Goal: Task Accomplishment & Management: Manage account settings

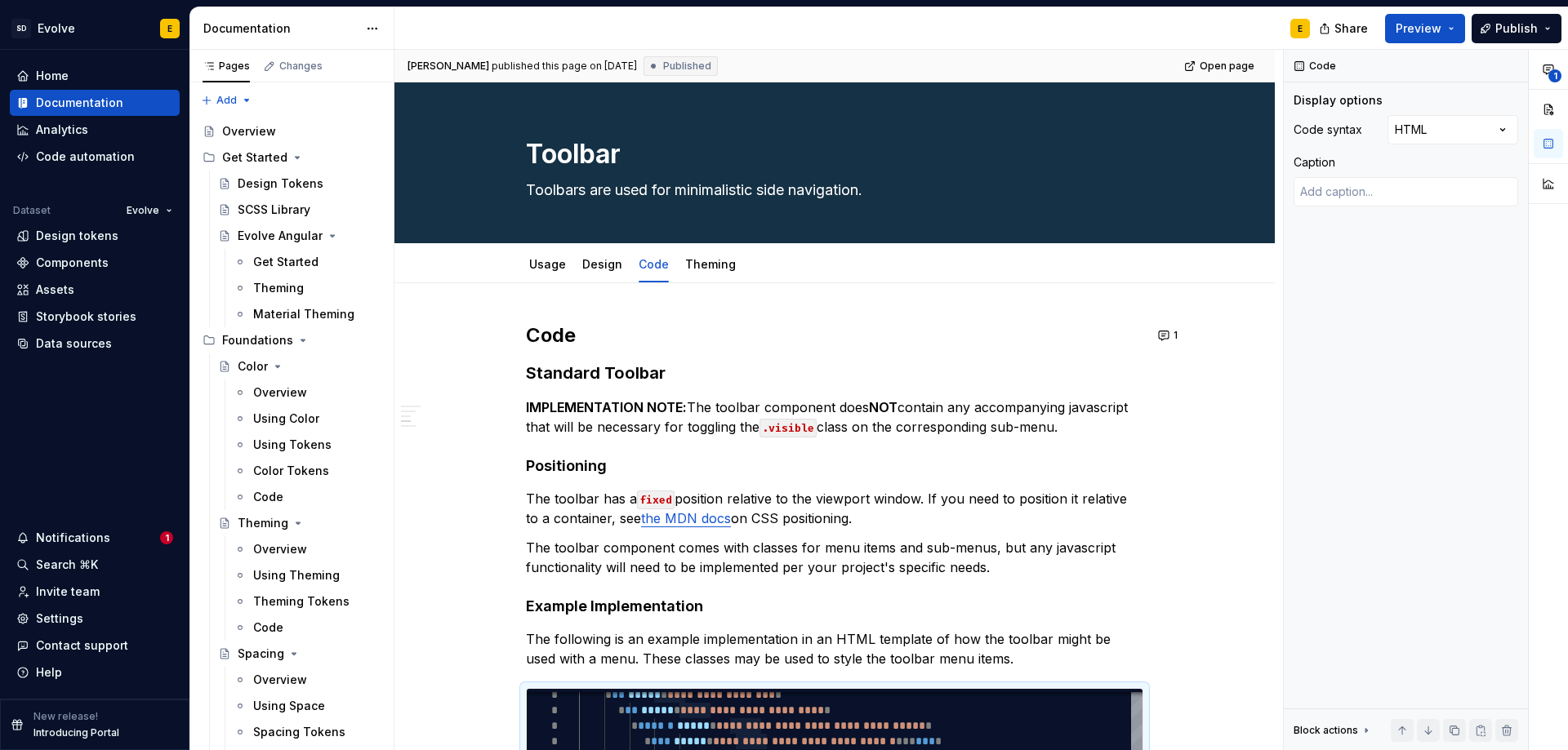
scroll to position [489, 0]
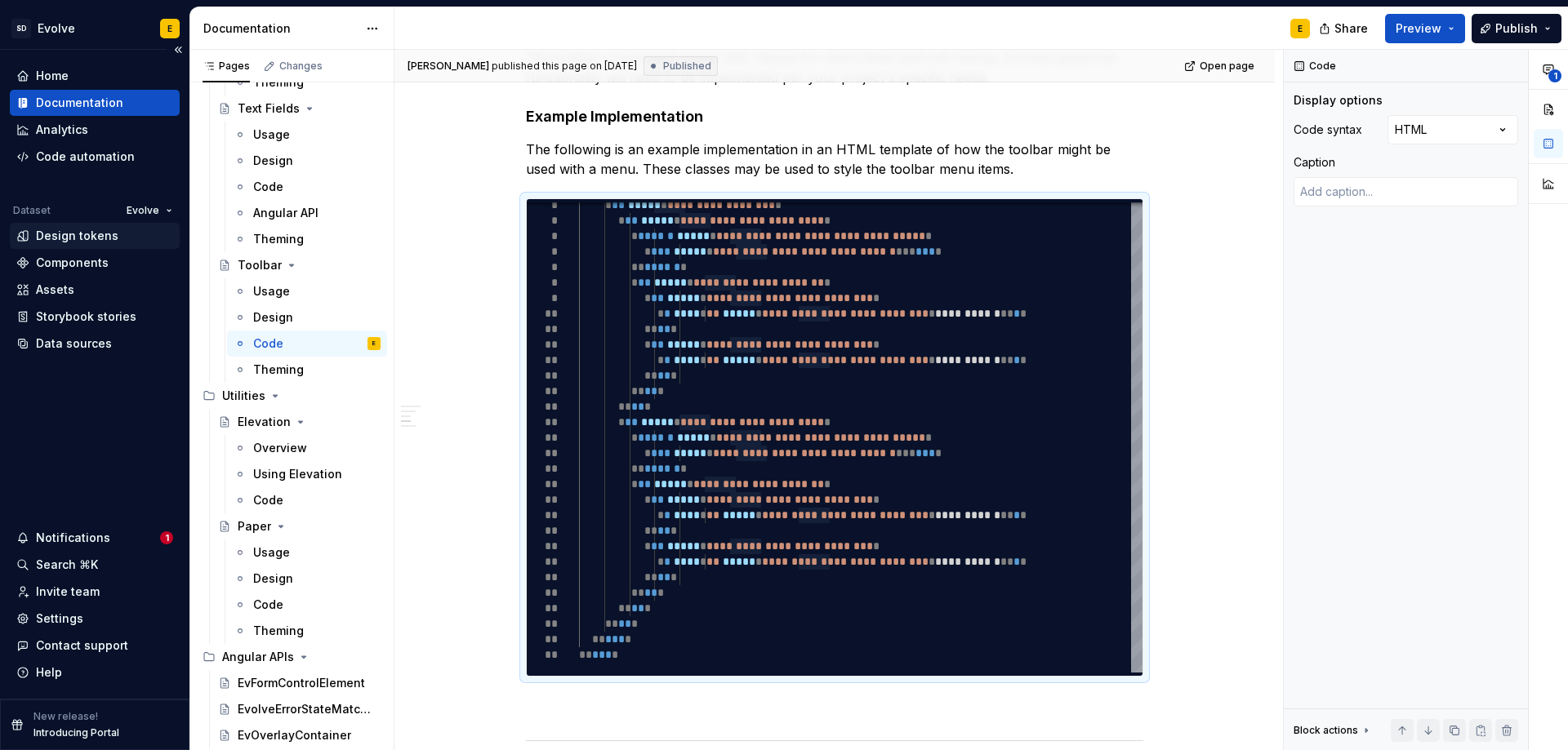
type textarea "*"
click at [72, 241] on div "Design tokens" at bounding box center [77, 236] width 82 height 17
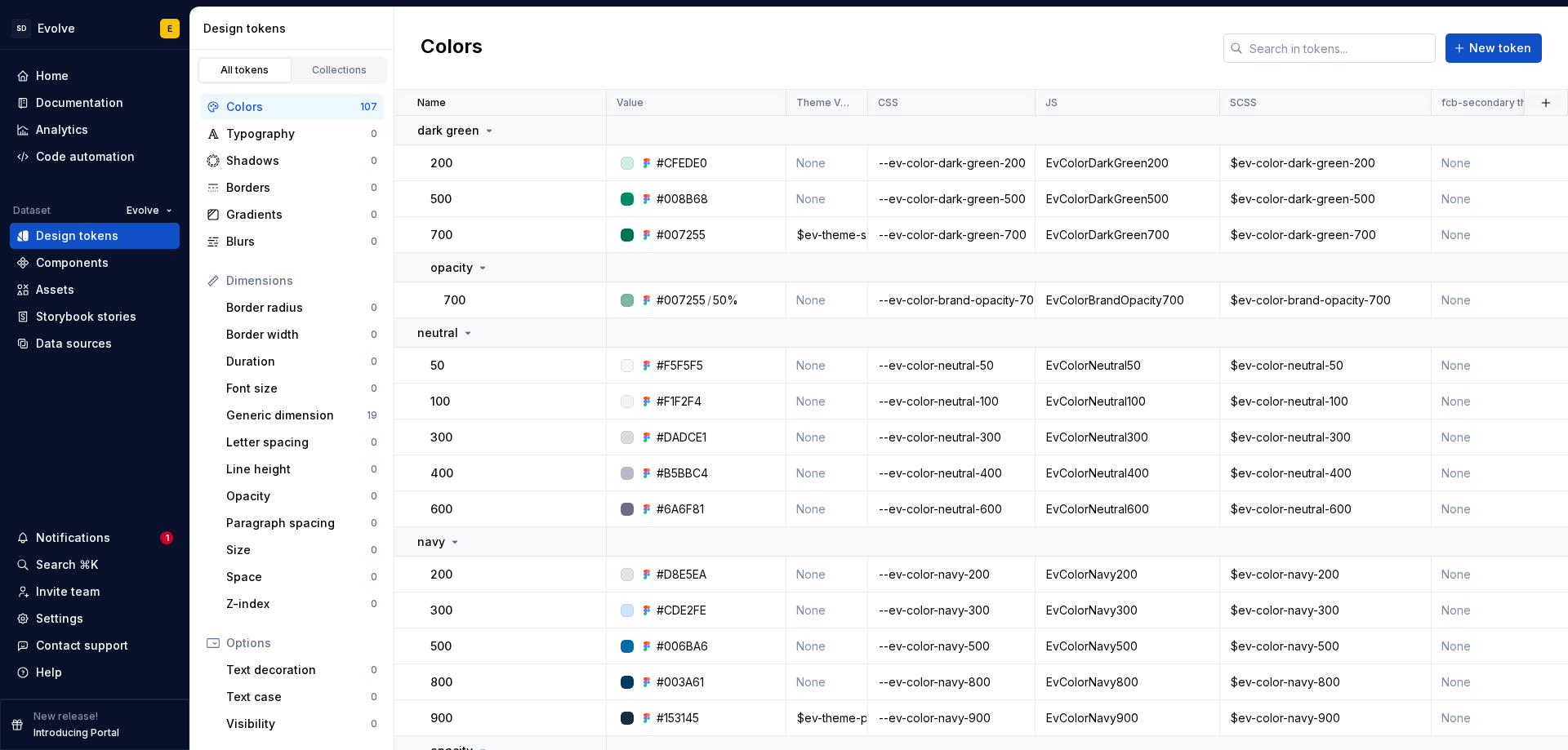
click at [1319, 53] on input "text" at bounding box center [1338, 48] width 193 height 29
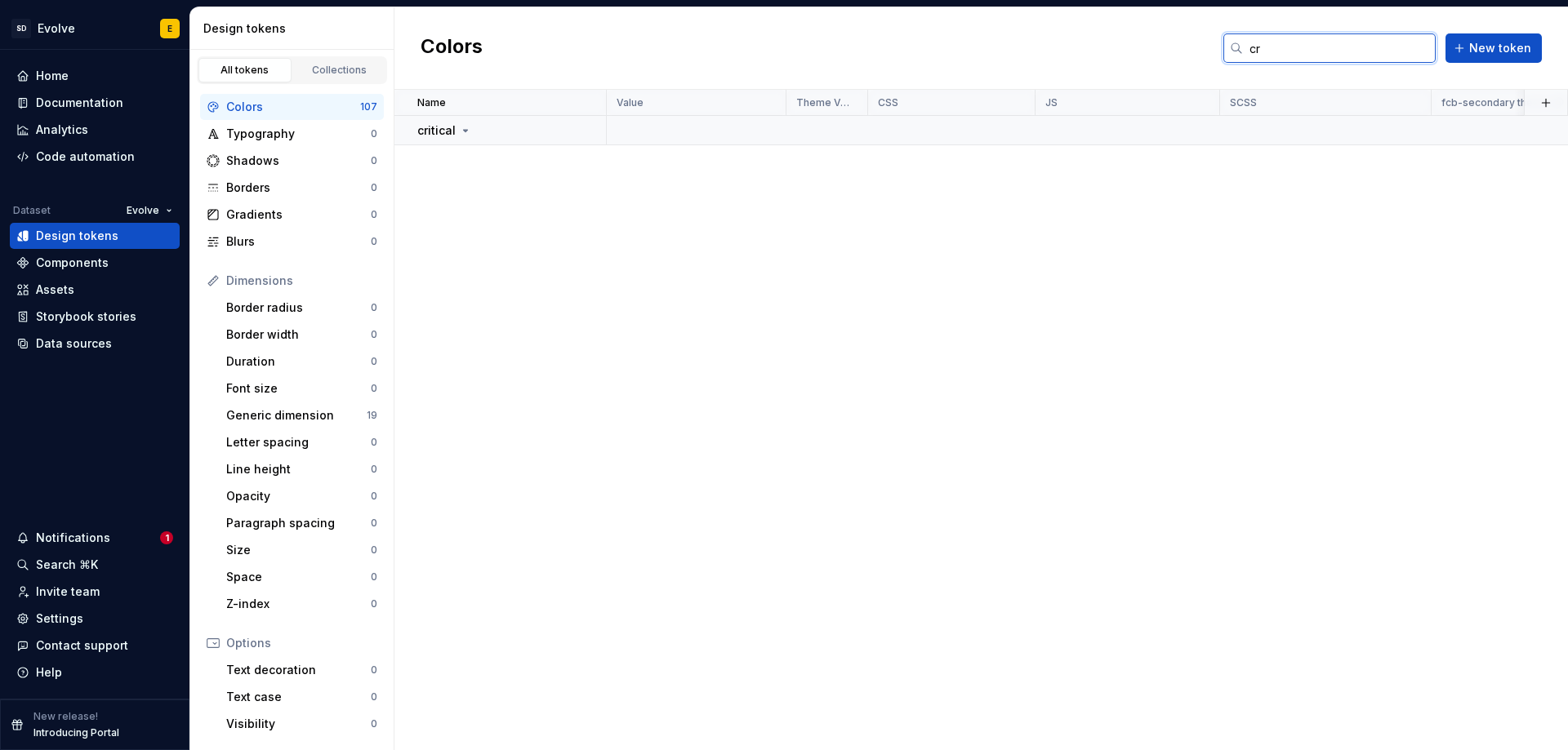
type input "c"
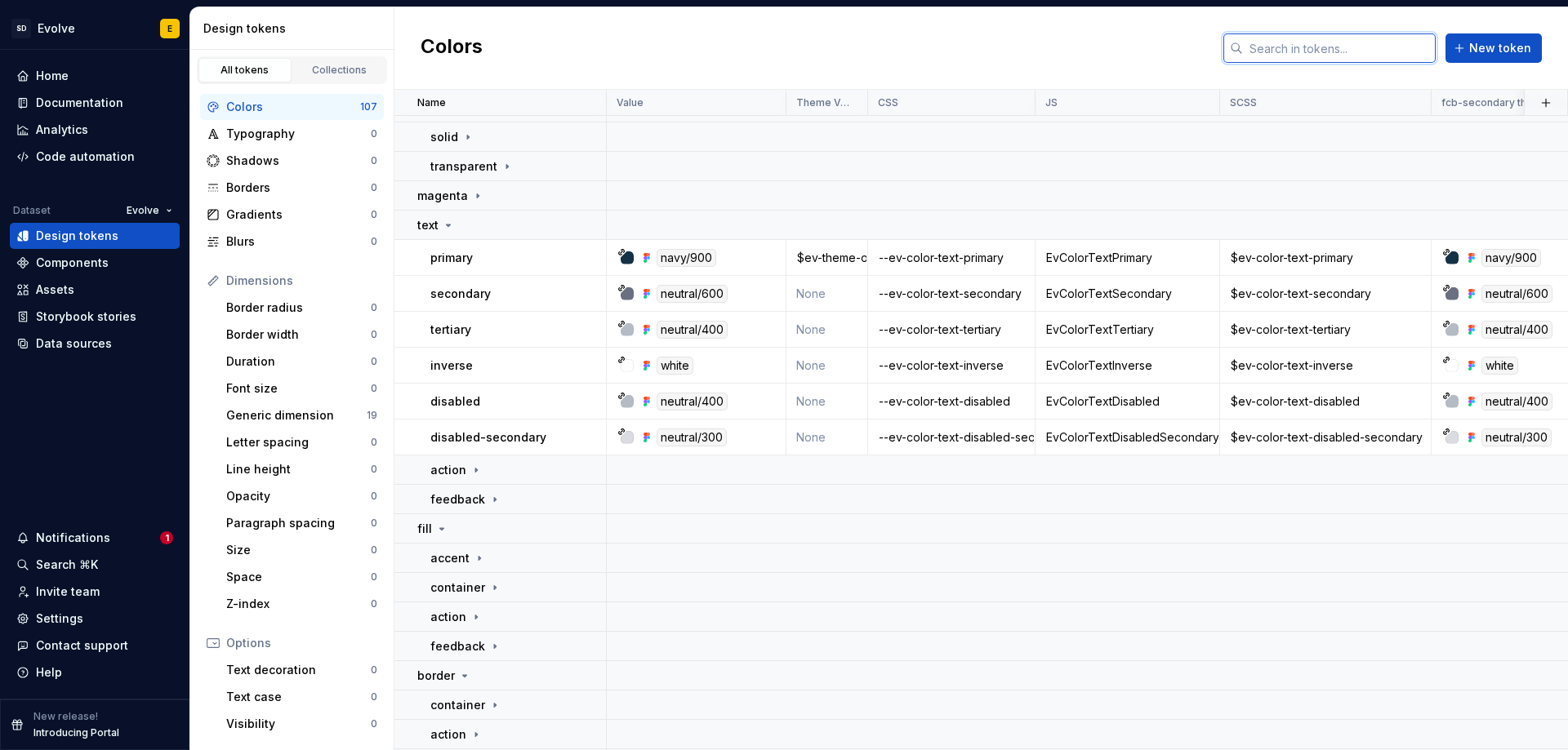
scroll to position [1388, 0]
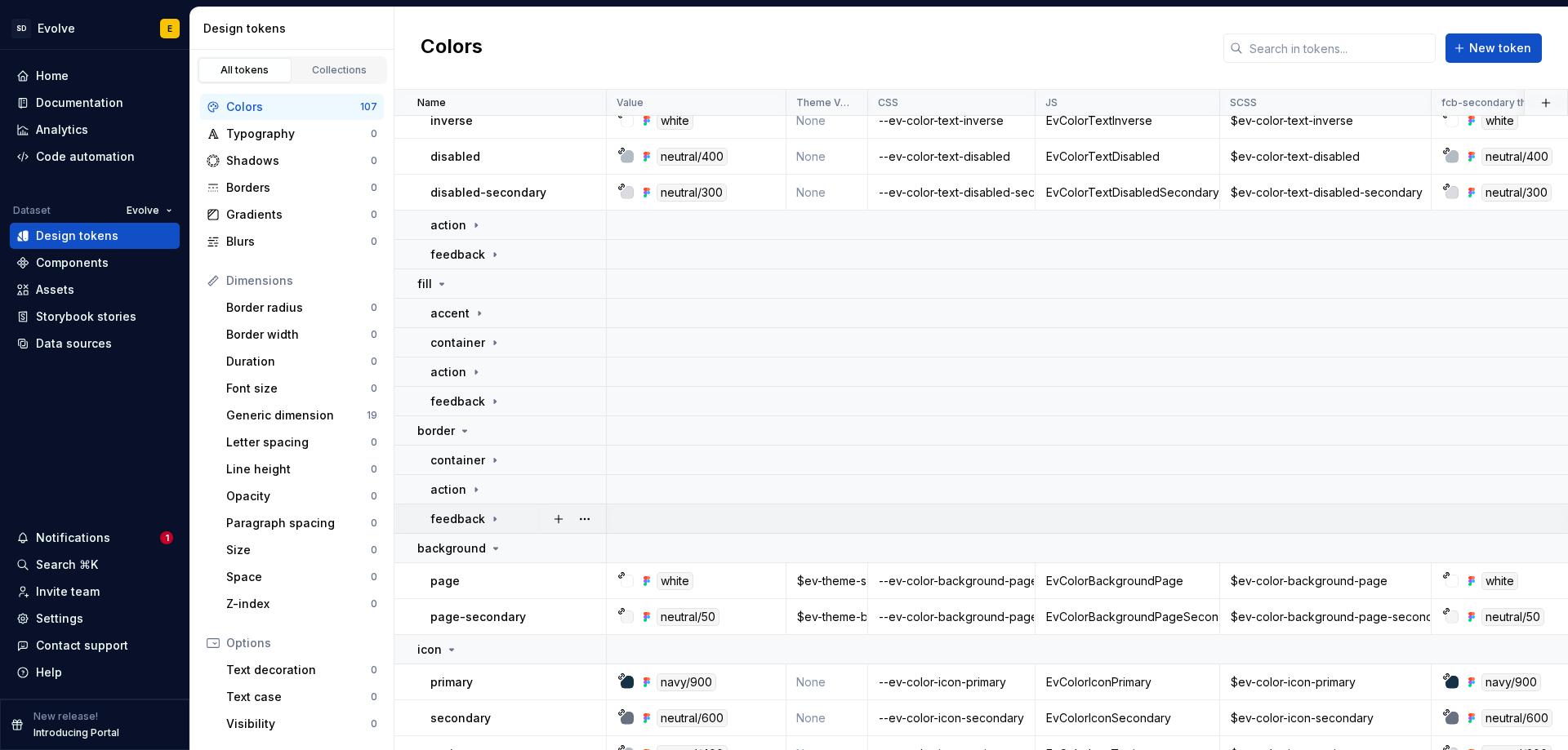
click at [475, 519] on p "feedback" at bounding box center [457, 519] width 54 height 17
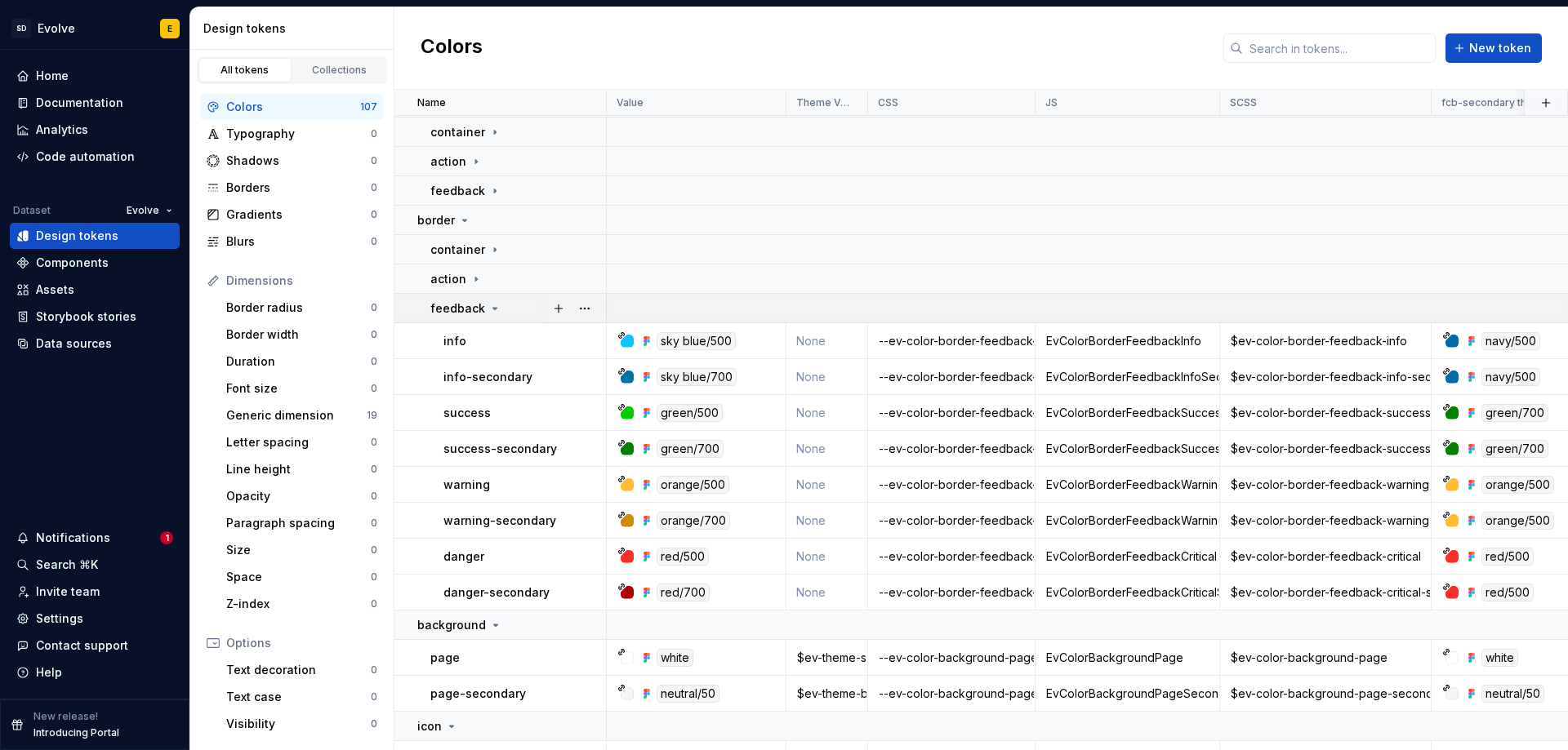
scroll to position [1632, 0]
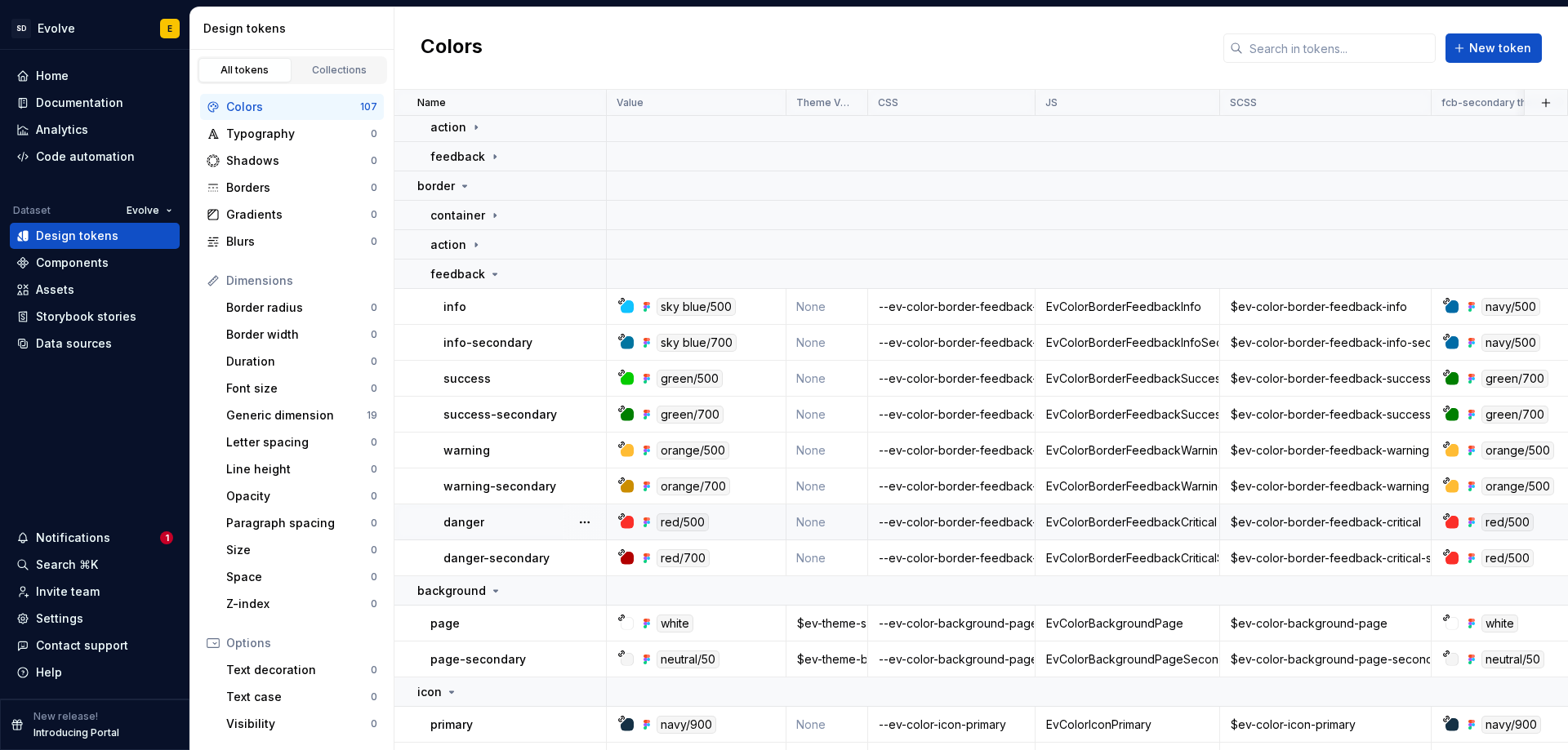
click at [1076, 521] on div "EvColorBorderFeedbackCritical" at bounding box center [1127, 522] width 183 height 17
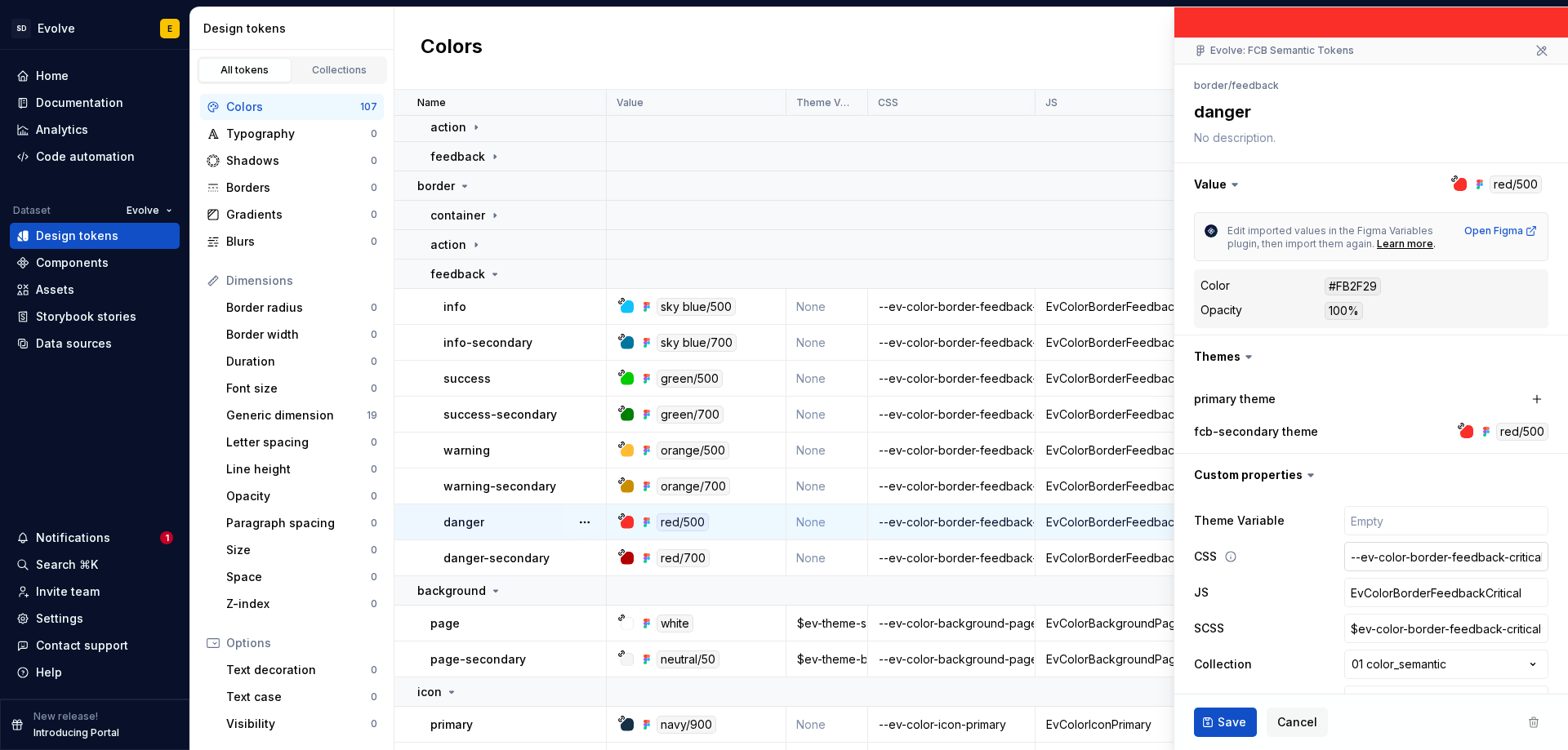
scroll to position [158, 0]
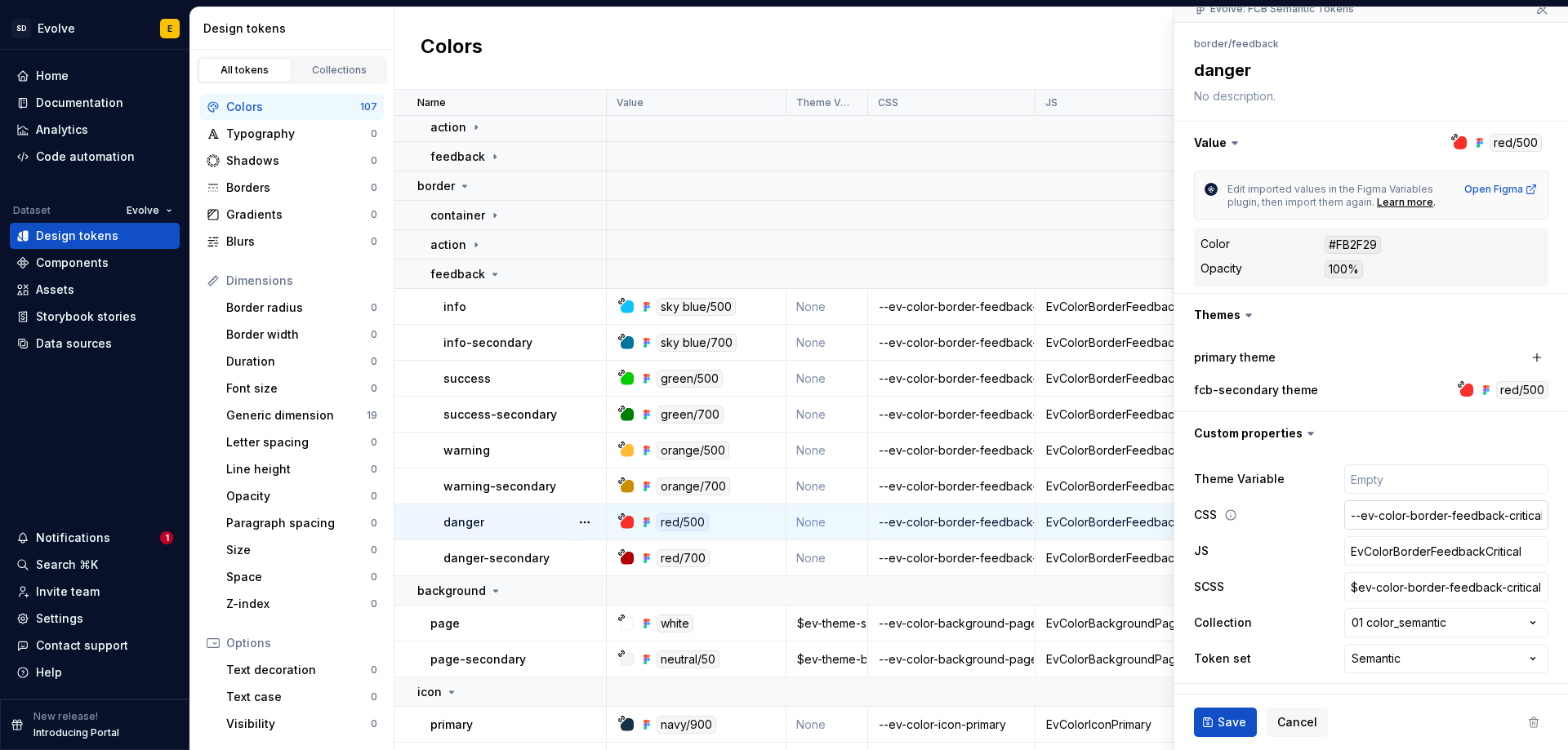
click at [1506, 511] on input "--ev-color-border-feedback-critical" at bounding box center [1445, 515] width 204 height 29
click at [1498, 514] on input "--ev-color-border-feedback-critical" at bounding box center [1445, 515] width 204 height 29
drag, startPoint x: 1495, startPoint y: 515, endPoint x: 1534, endPoint y: 511, distance: 39.2
click at [1534, 511] on input "--ev-color-border-feedback-critical" at bounding box center [1445, 515] width 204 height 29
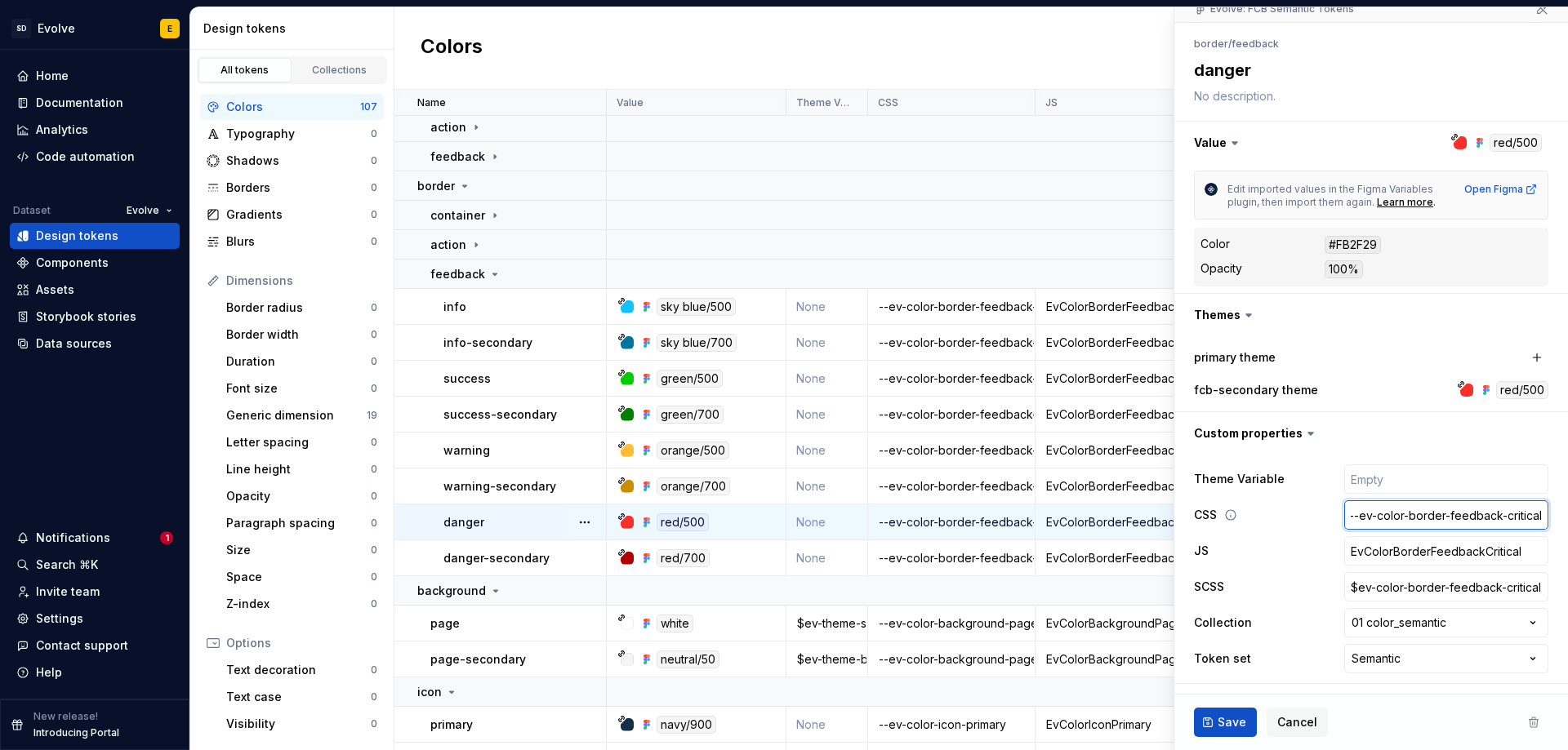
type textarea "*"
type input "--ev-color-border-feedback-d"
type textarea "*"
type input "--ev-color-border-feedback-da"
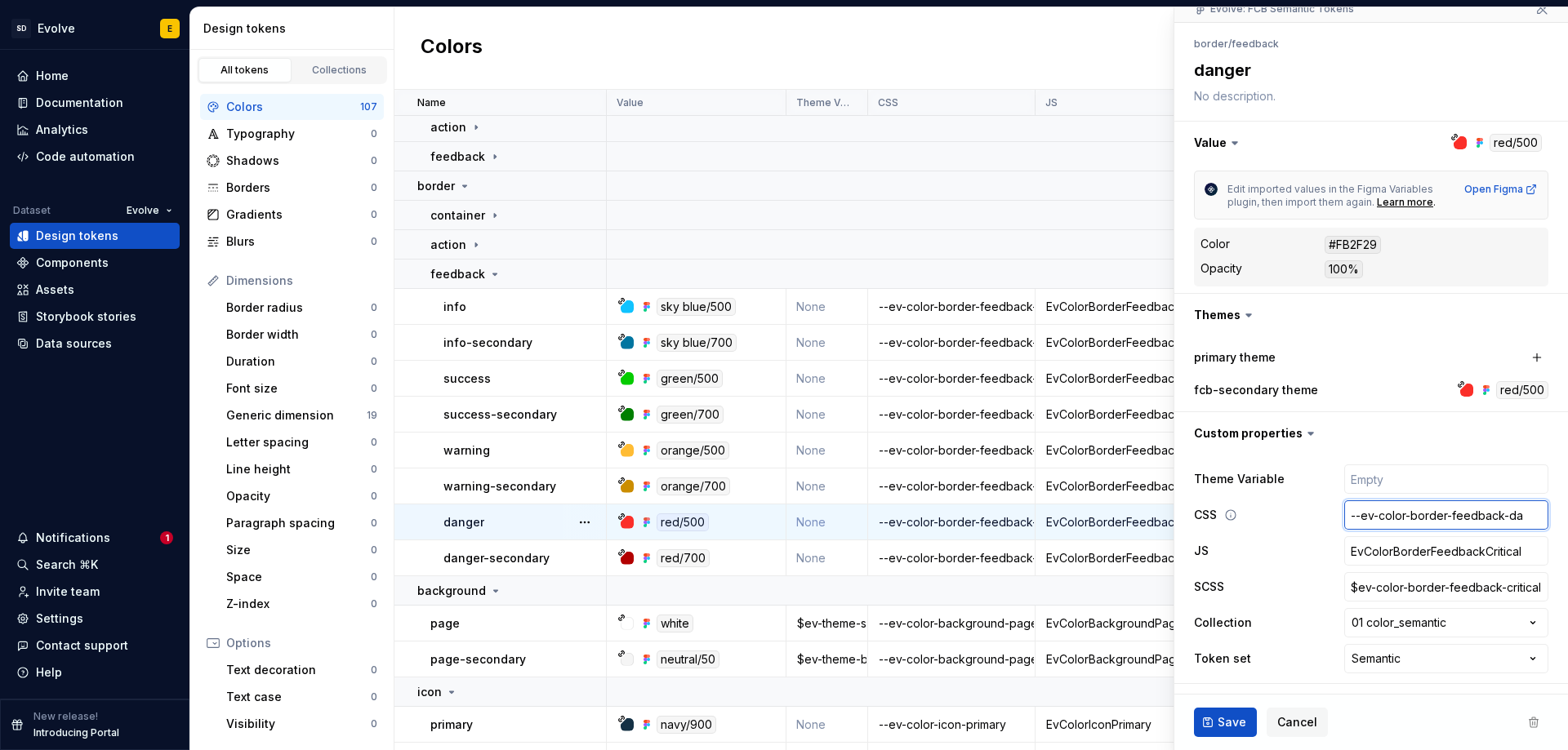
type textarea "*"
type input "--ev-color-border-feedback-[PERSON_NAME]"
type textarea "*"
type input "--ev-color-border-feedback-dang"
type textarea "*"
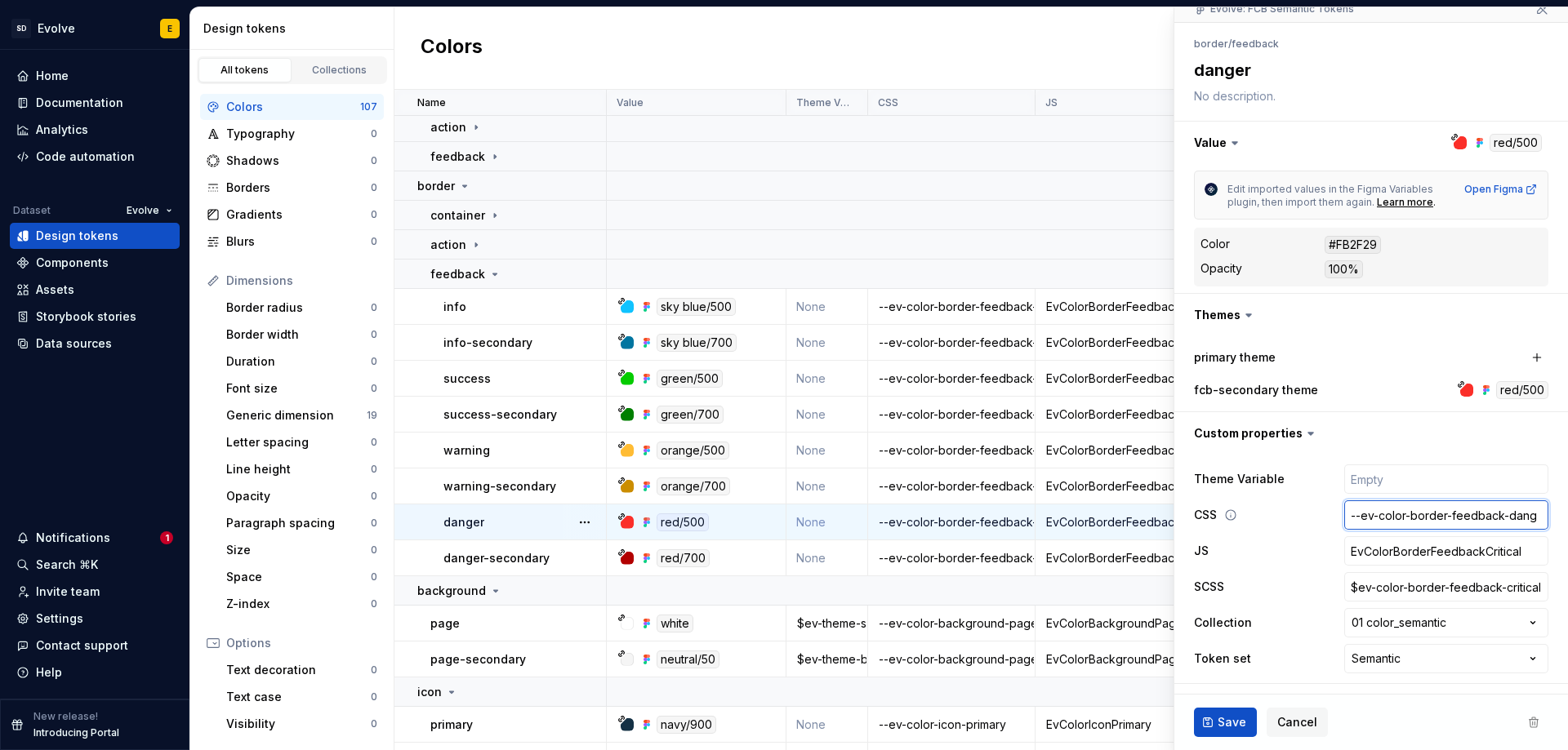
type input "--ev-color-border-feedback-dange"
type textarea "*"
type input "--ev-color-border-feedback-danger"
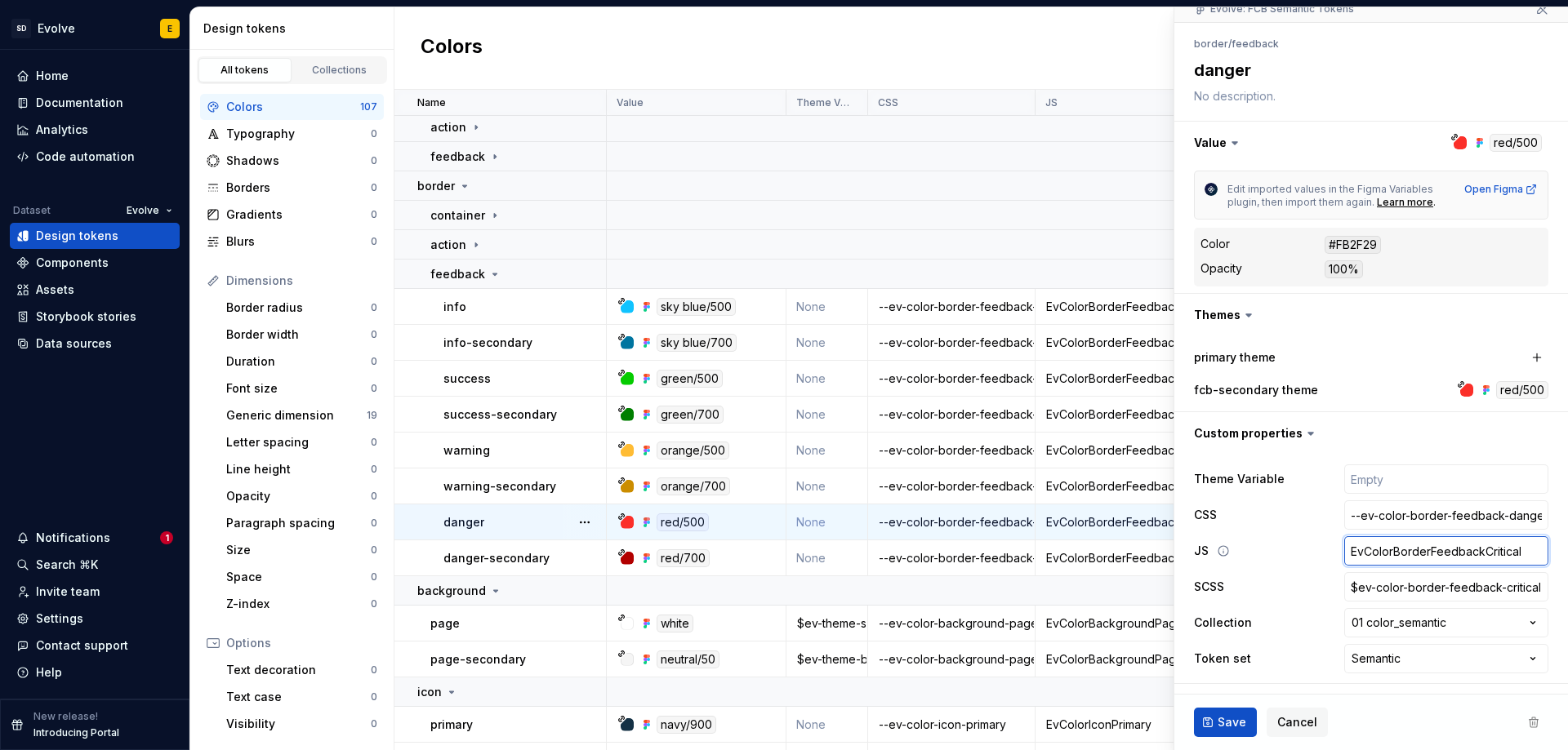
click at [1516, 552] on input "EvColorBorderFeedbackCritical" at bounding box center [1445, 551] width 204 height 29
click at [1471, 553] on input "EvColorBorderFeedbackCritical" at bounding box center [1445, 551] width 204 height 29
type textarea "*"
type input "EvColorBorderFeedbackD"
type textarea "*"
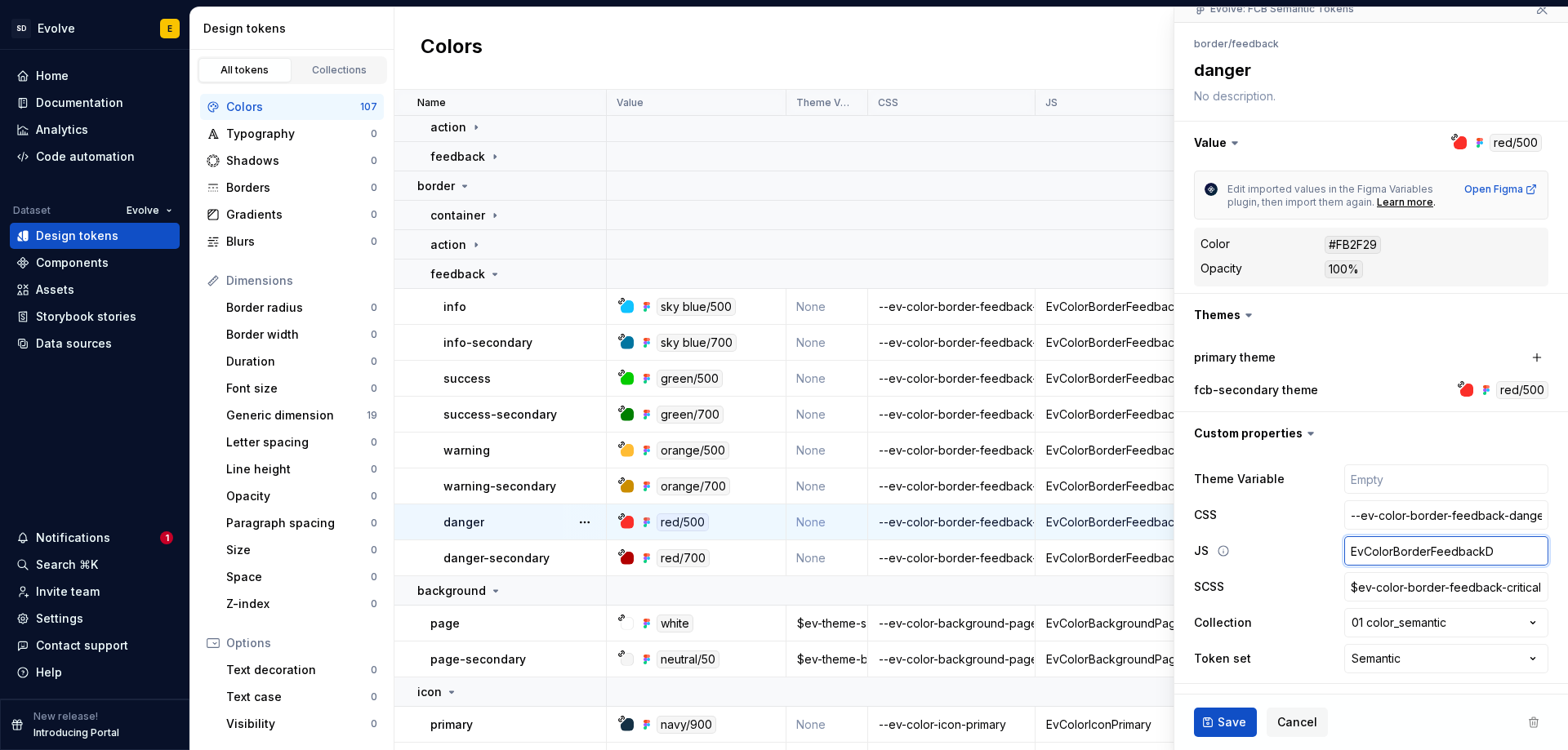
type input "EvColorBorderFeedbackDa"
type textarea "*"
type input "EvColorBorderFeedbackDan"
type textarea "*"
type input "EvColorBorderFeedbackDang"
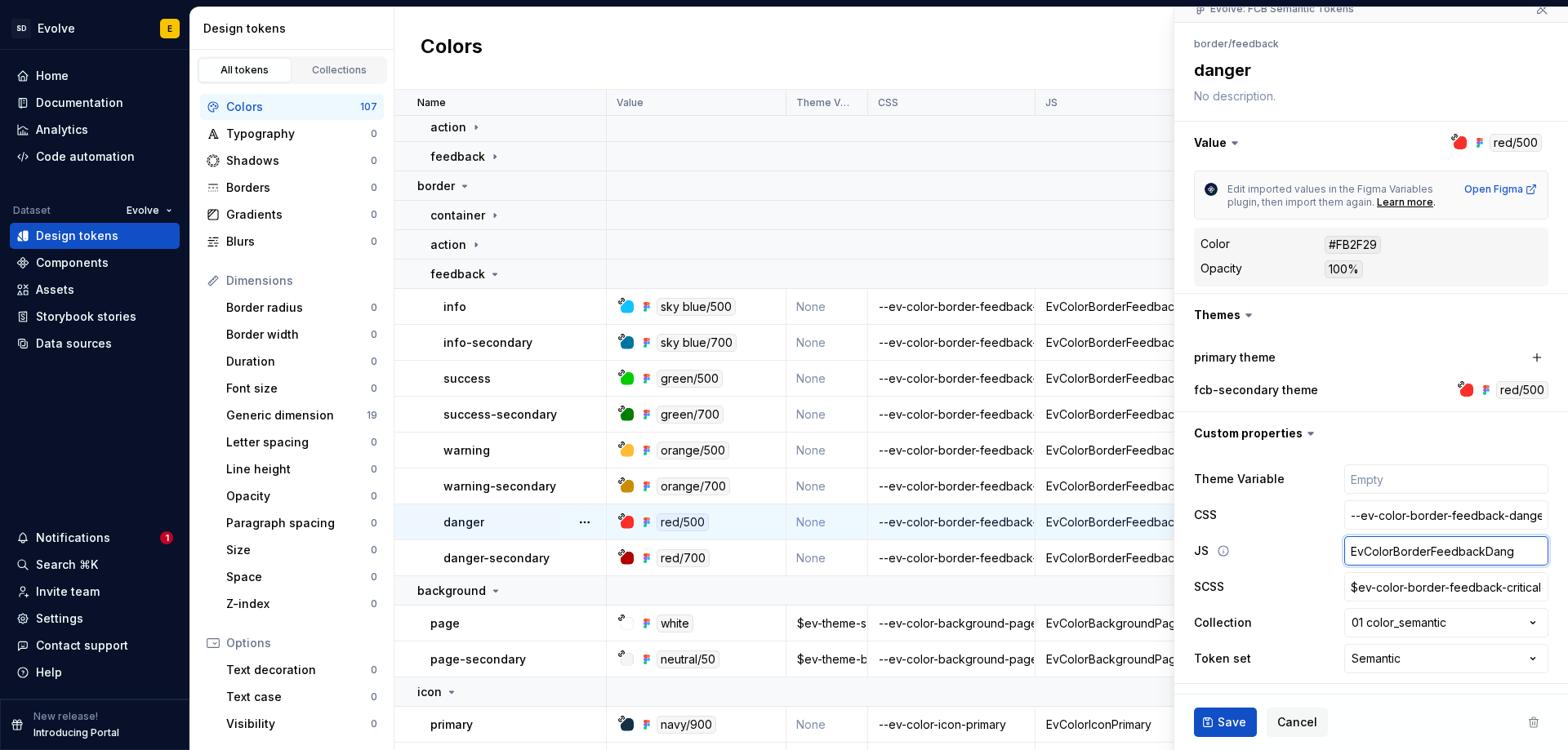
type textarea "*"
type input "EvColorBorderFeedbackDange"
type textarea "*"
type input "EvColorBorderFeedbackDanger"
click at [1495, 589] on input "$ev-color-border-feedback-critical" at bounding box center [1445, 587] width 204 height 29
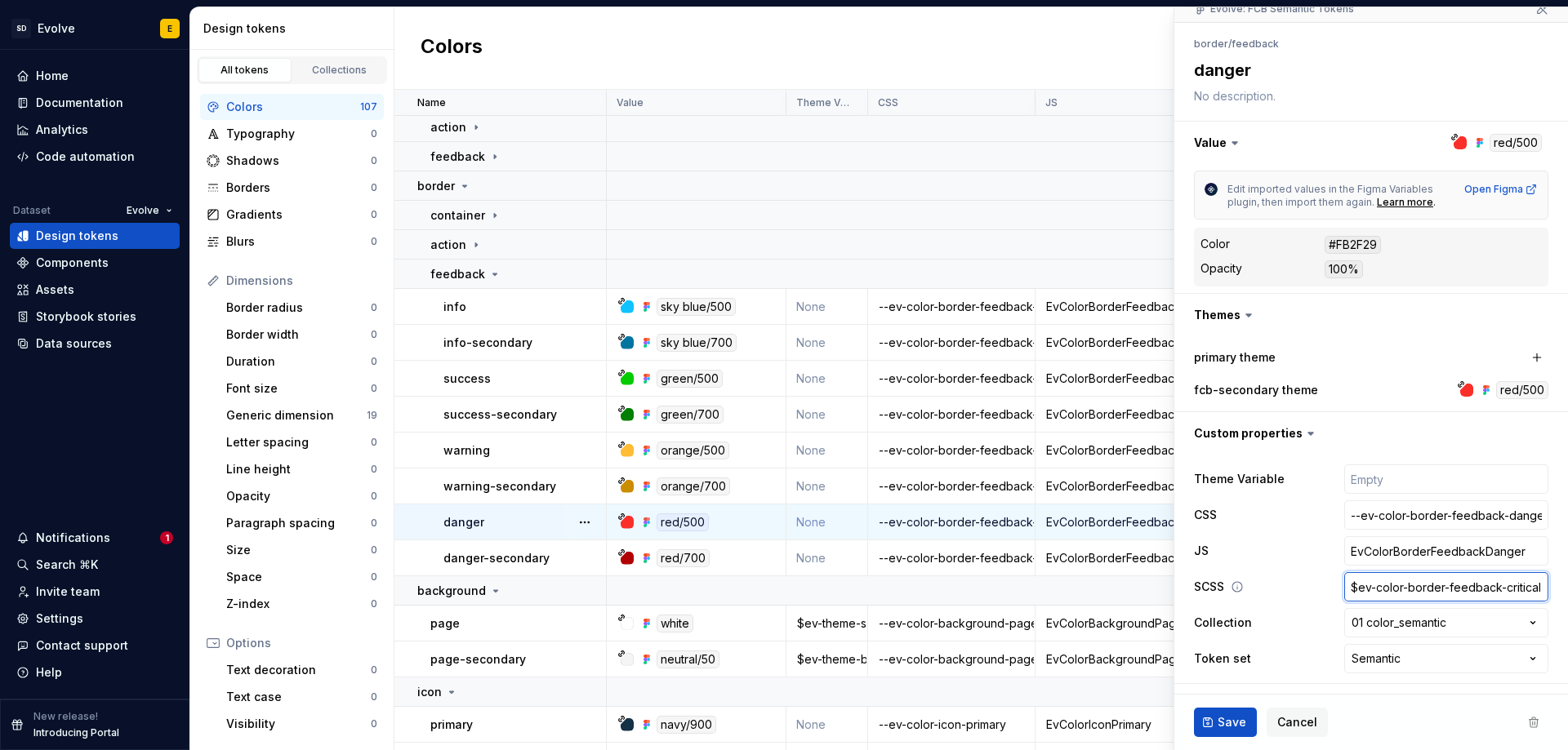
click at [1492, 588] on input "$ev-color-border-feedback-critical" at bounding box center [1445, 587] width 204 height 29
drag, startPoint x: 1490, startPoint y: 588, endPoint x: 1536, endPoint y: 582, distance: 46.4
click at [1536, 582] on div "**********" at bounding box center [1371, 568] width 394 height 229
type textarea "*"
type input "$ev-color-border-feedback-d"
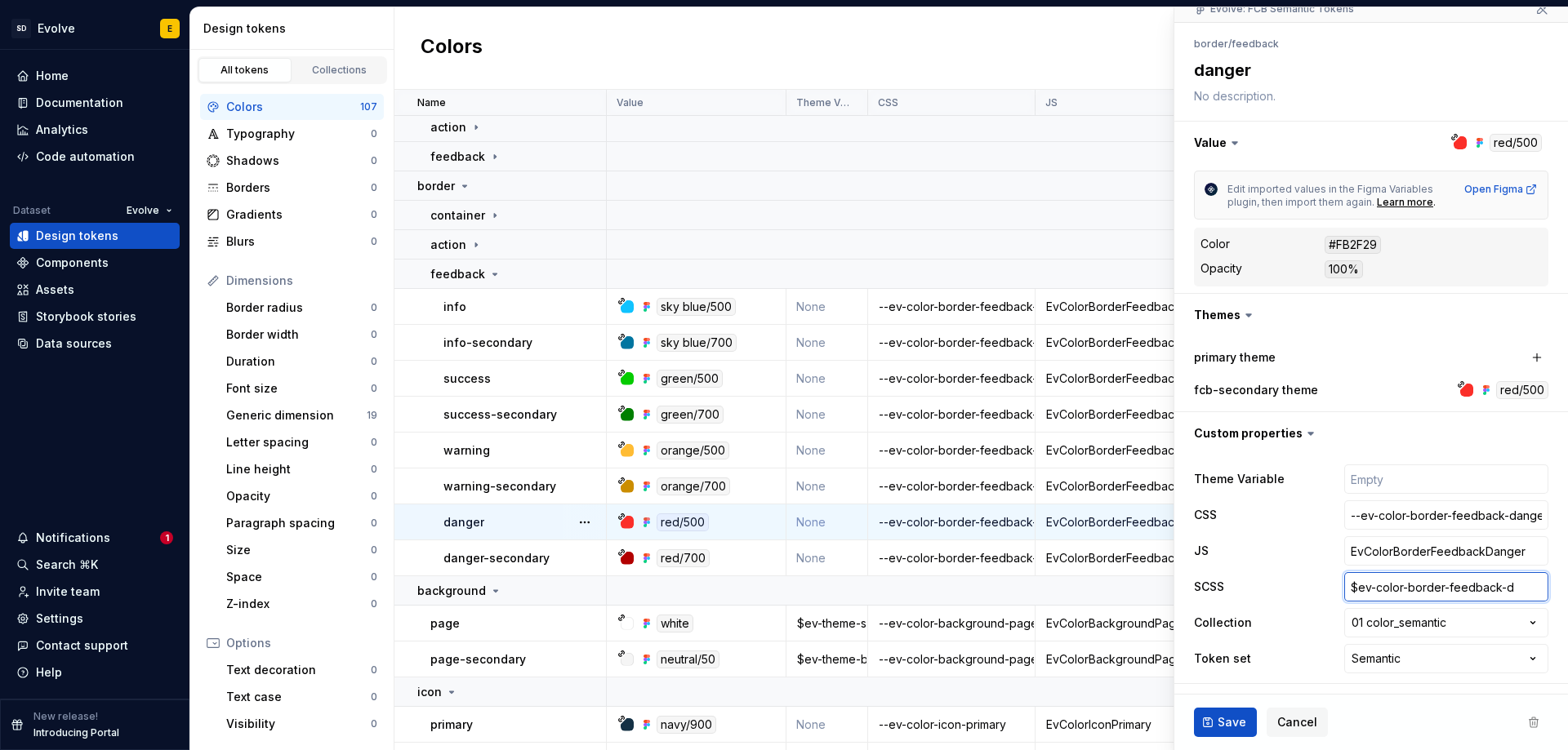
type textarea "*"
type input "$ev-color-border-feedback-[PERSON_NAME]"
type textarea "*"
type input "$ev-color-border-feedback-dang"
type textarea "*"
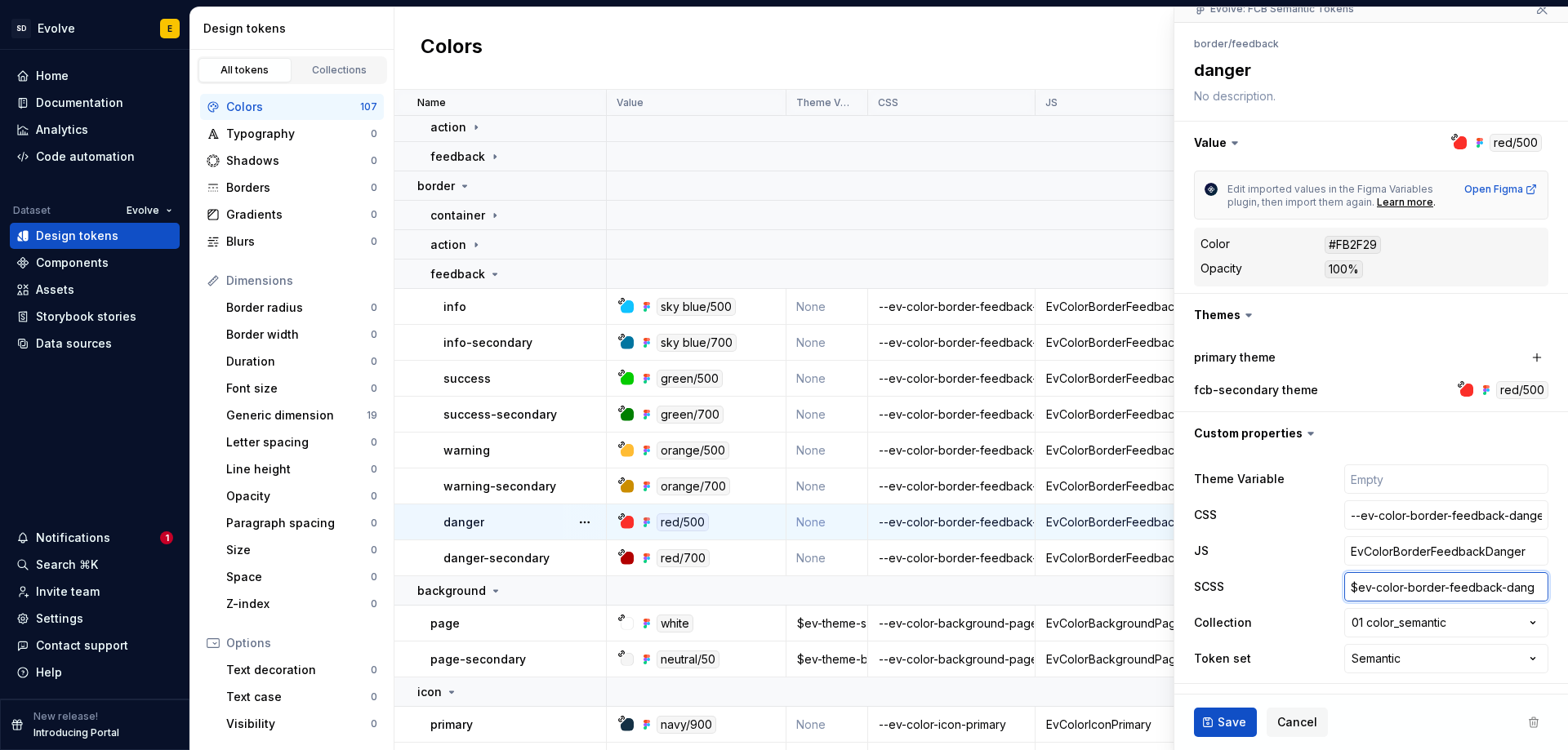
type input "$ev-color-border-feedback-dange"
type textarea "*"
type input "$ev-color-border-feedback-danger"
click at [1239, 720] on span "Save" at bounding box center [1232, 722] width 29 height 17
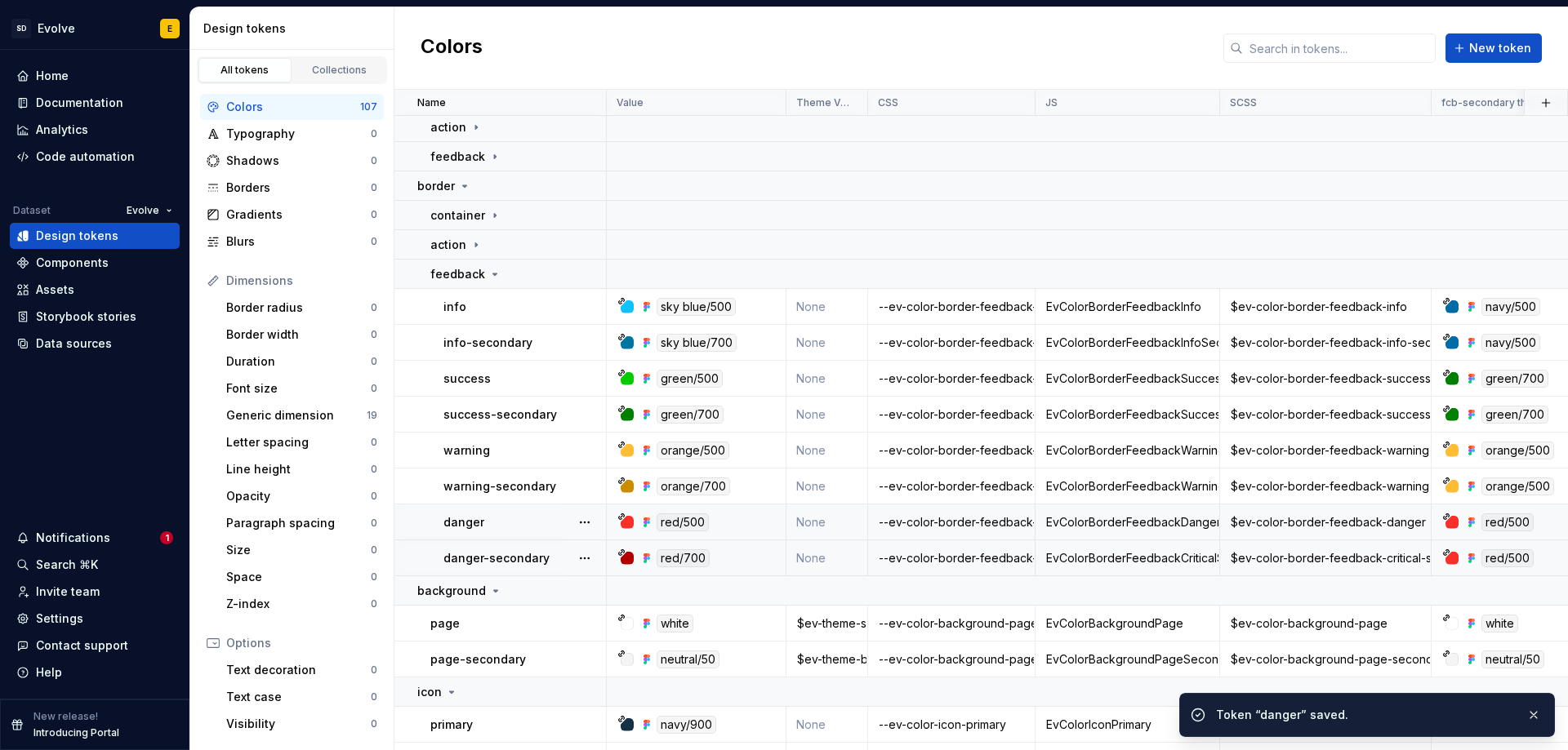
click at [961, 560] on div "--ev-color-border-feedback-critical-secondary" at bounding box center [950, 558] width 165 height 17
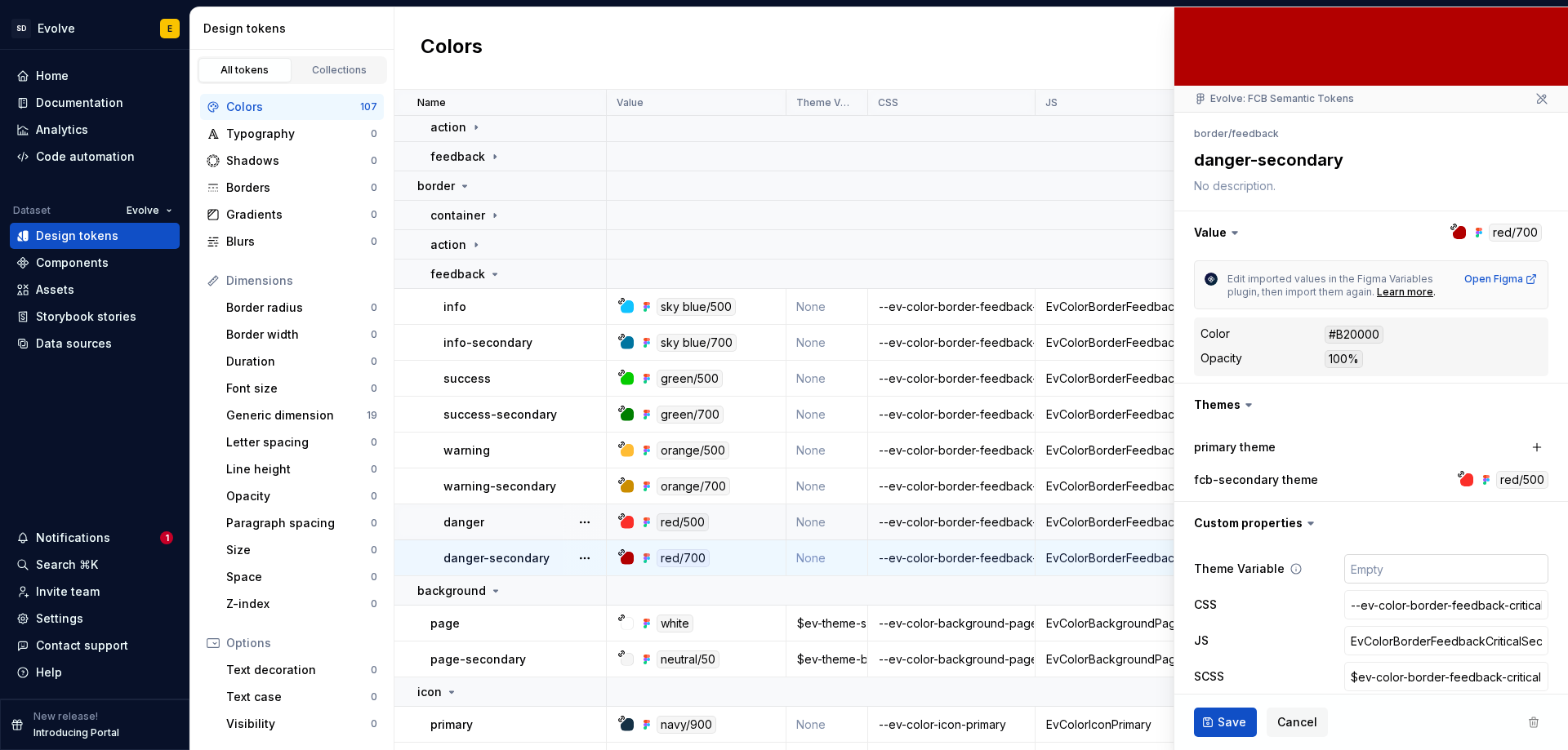
scroll to position [158, 0]
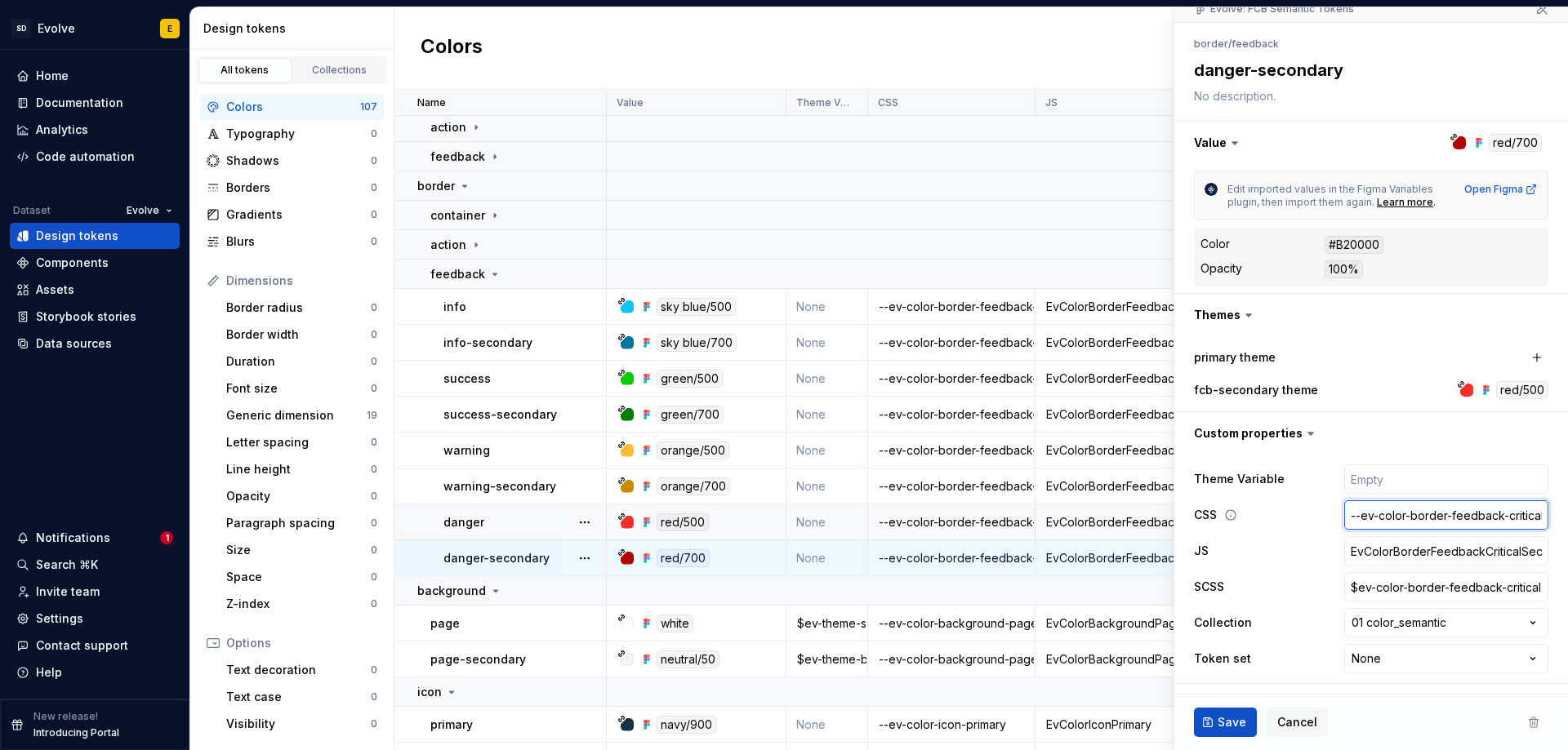
click at [1445, 527] on input "--ev-color-border-feedback-critical-secondary" at bounding box center [1445, 515] width 204 height 29
click at [1495, 518] on input "--ev-color-border-feedback-critical-secondary" at bounding box center [1445, 515] width 204 height 29
drag, startPoint x: 1497, startPoint y: 516, endPoint x: 1467, endPoint y: 521, distance: 30.4
click at [1467, 521] on input "--ev-color-border-feedback-critical-secondary" at bounding box center [1445, 515] width 204 height 29
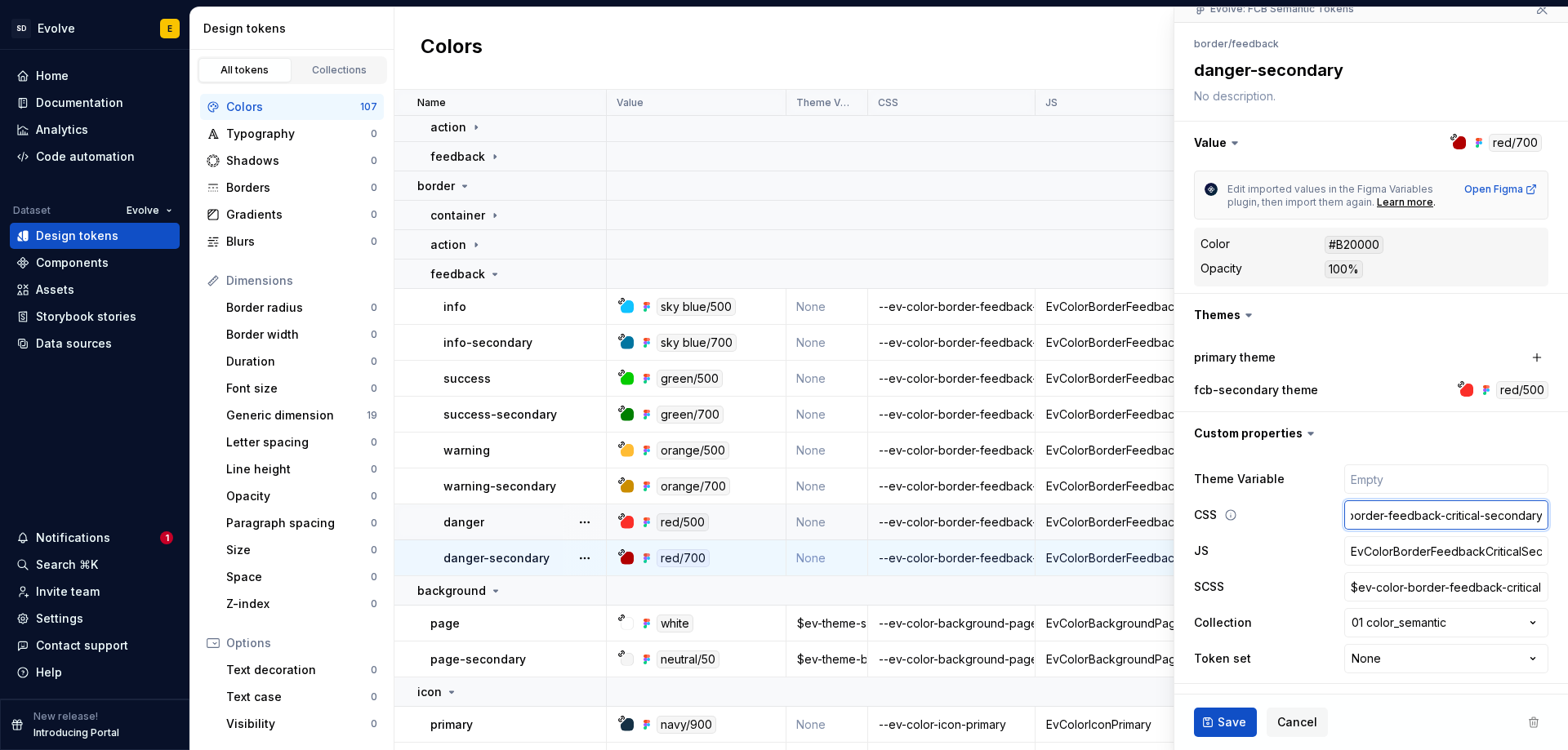
type textarea "*"
type input "--ev-color-border-feedback-d-secondary"
type textarea "*"
type input "--ev-color-border-feedback-da-secondary"
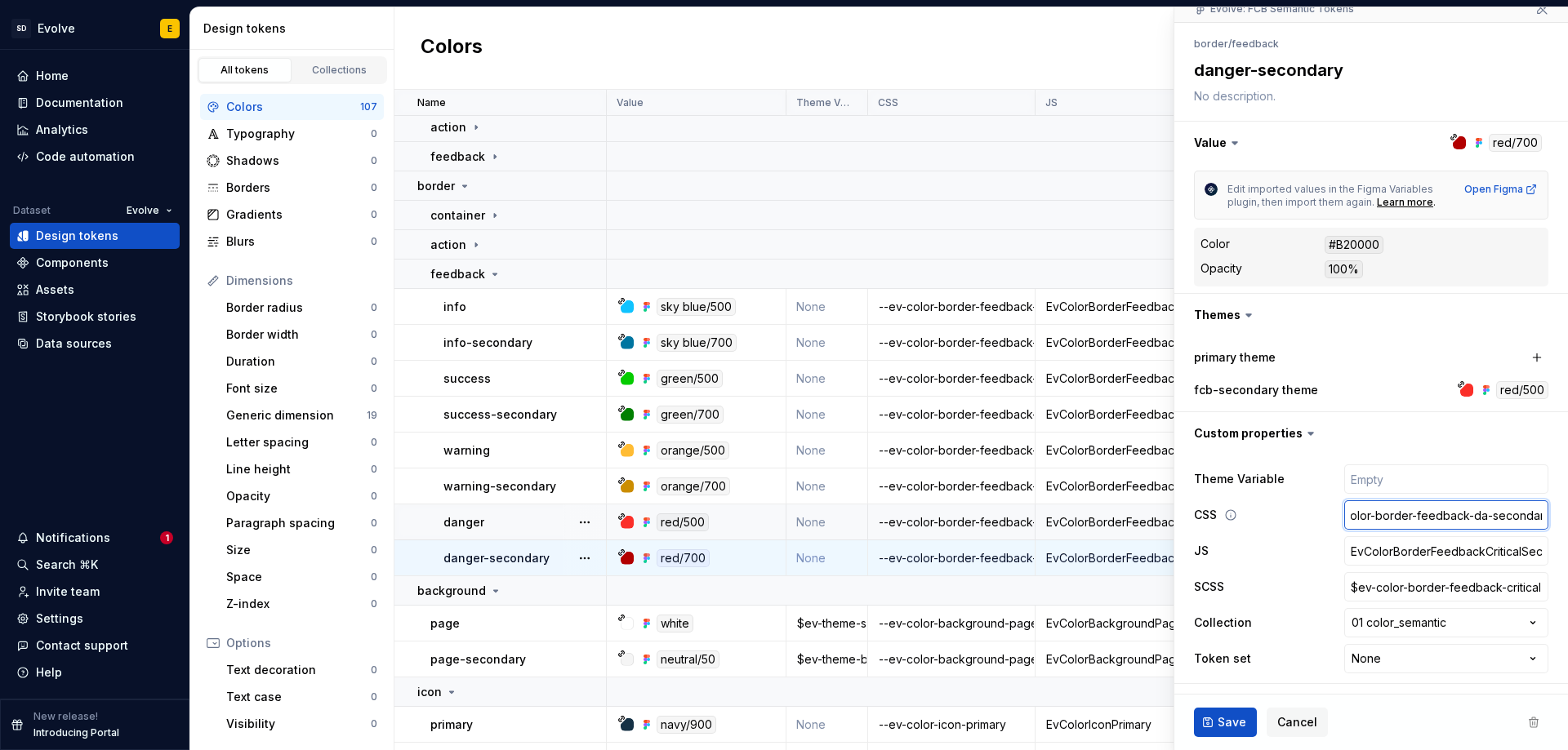
type textarea "*"
type input "--ev-color-border-feedback-[PERSON_NAME]-secondary"
type textarea "*"
type input "--ev-color-border-feedback-dang-secondary"
type textarea "*"
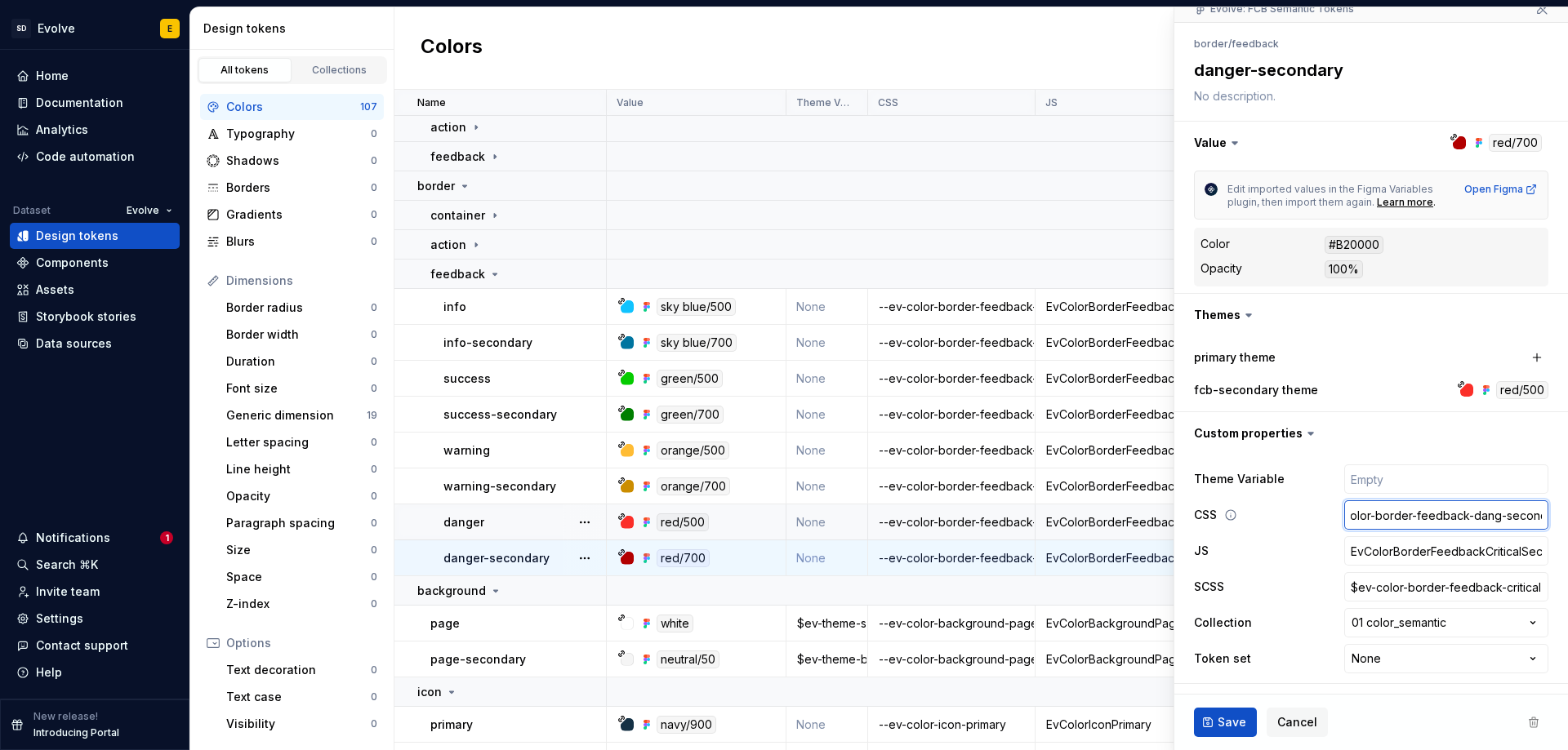
type input "--ev-color-border-feedback-dange-secondary"
type textarea "*"
type input "--ev-color-border-feedback-danger-secondary"
click at [1489, 550] on input "EvColorBorderFeedbackCriticalSecondary" at bounding box center [1445, 551] width 204 height 29
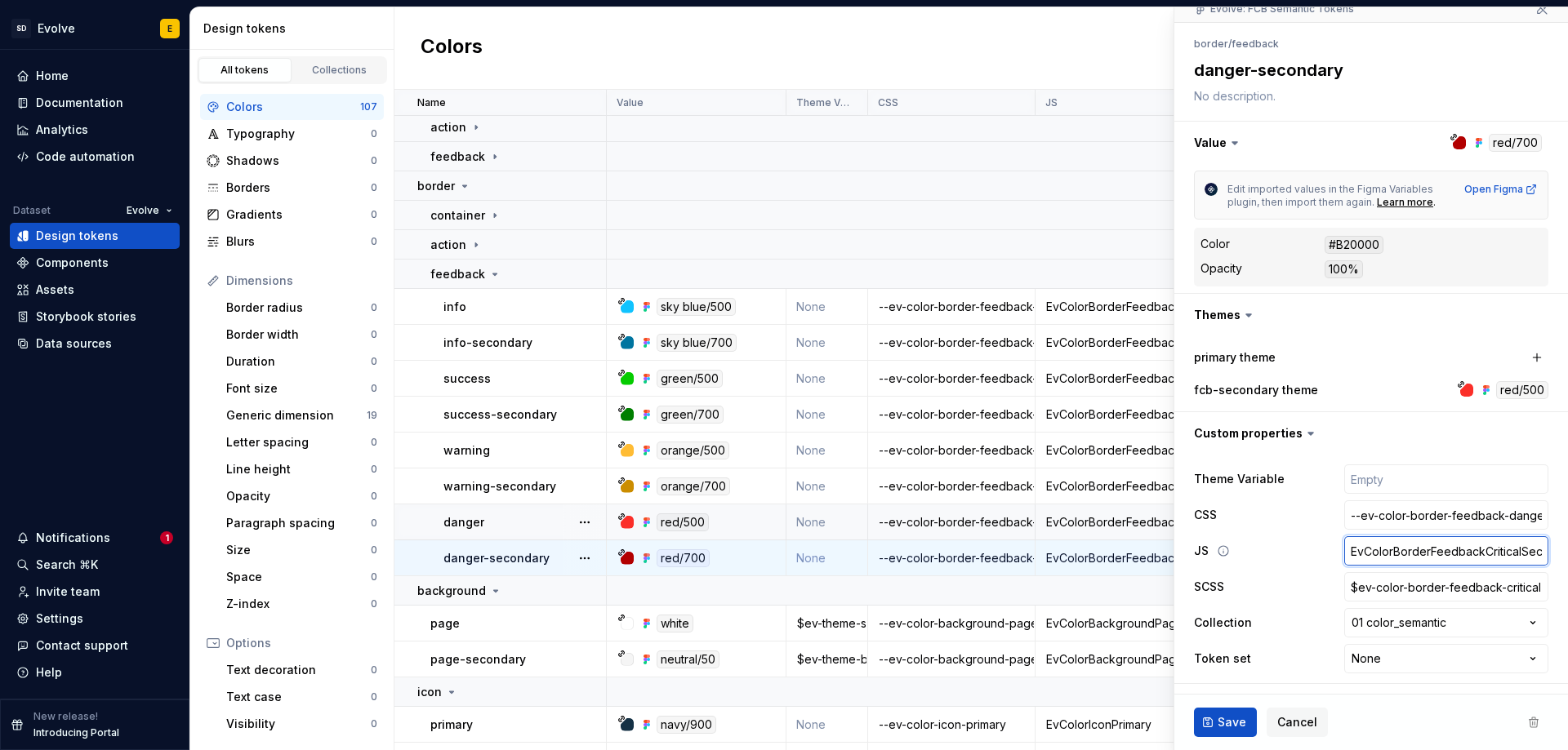
drag, startPoint x: 1507, startPoint y: 550, endPoint x: 1469, endPoint y: 553, distance: 38.1
click at [1469, 553] on input "EvColorBorderFeedbackCriticalSecondary" at bounding box center [1445, 551] width 204 height 29
type textarea "*"
type input "EvColorBorderFeedbackSecondary"
type textarea "*"
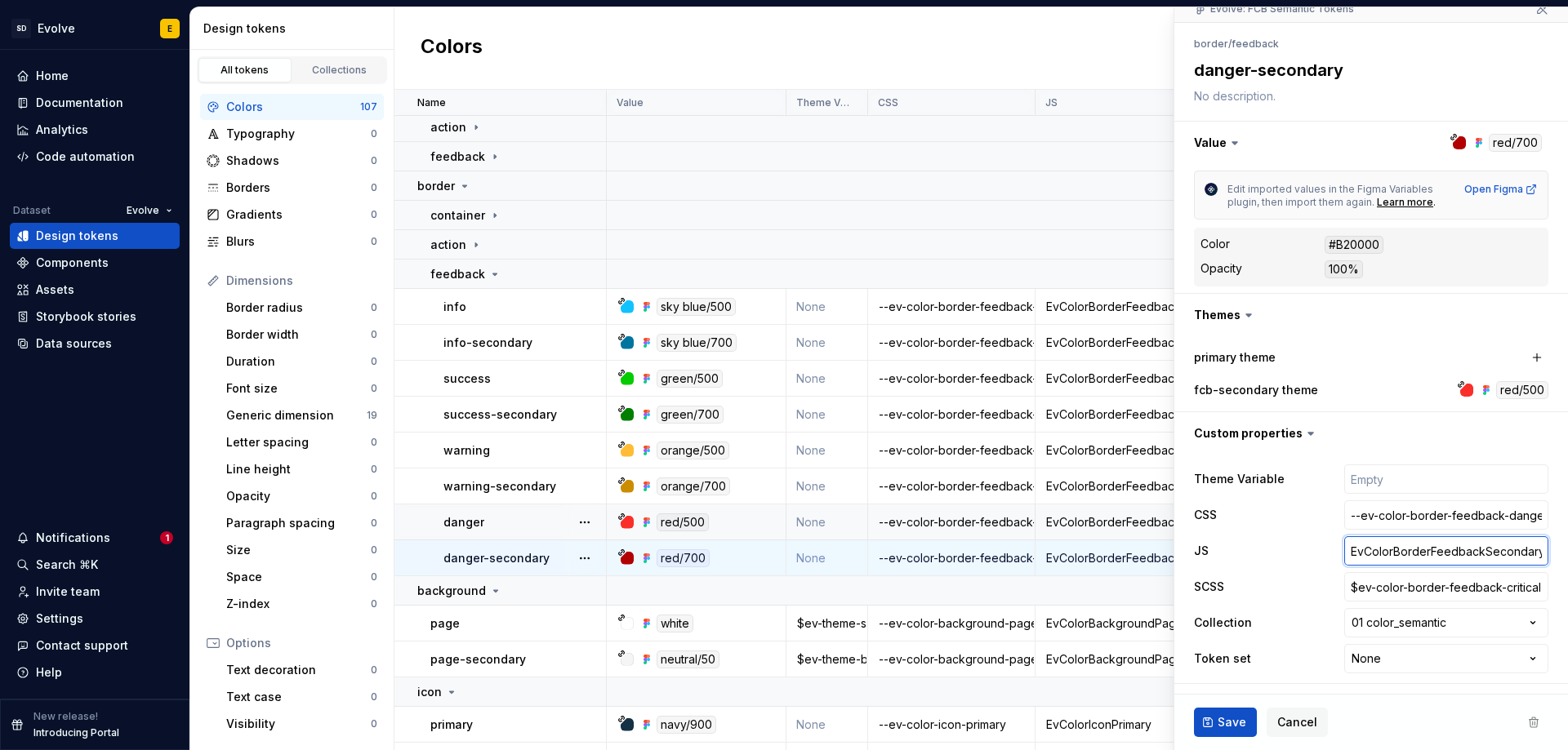
type input "EvColorBorderFeedbackDSecondary"
type textarea "*"
type input "EvColorBorderFeedbackDaSecondary"
type textarea "*"
type input "EvColorBorderFeedbackDanSecondary"
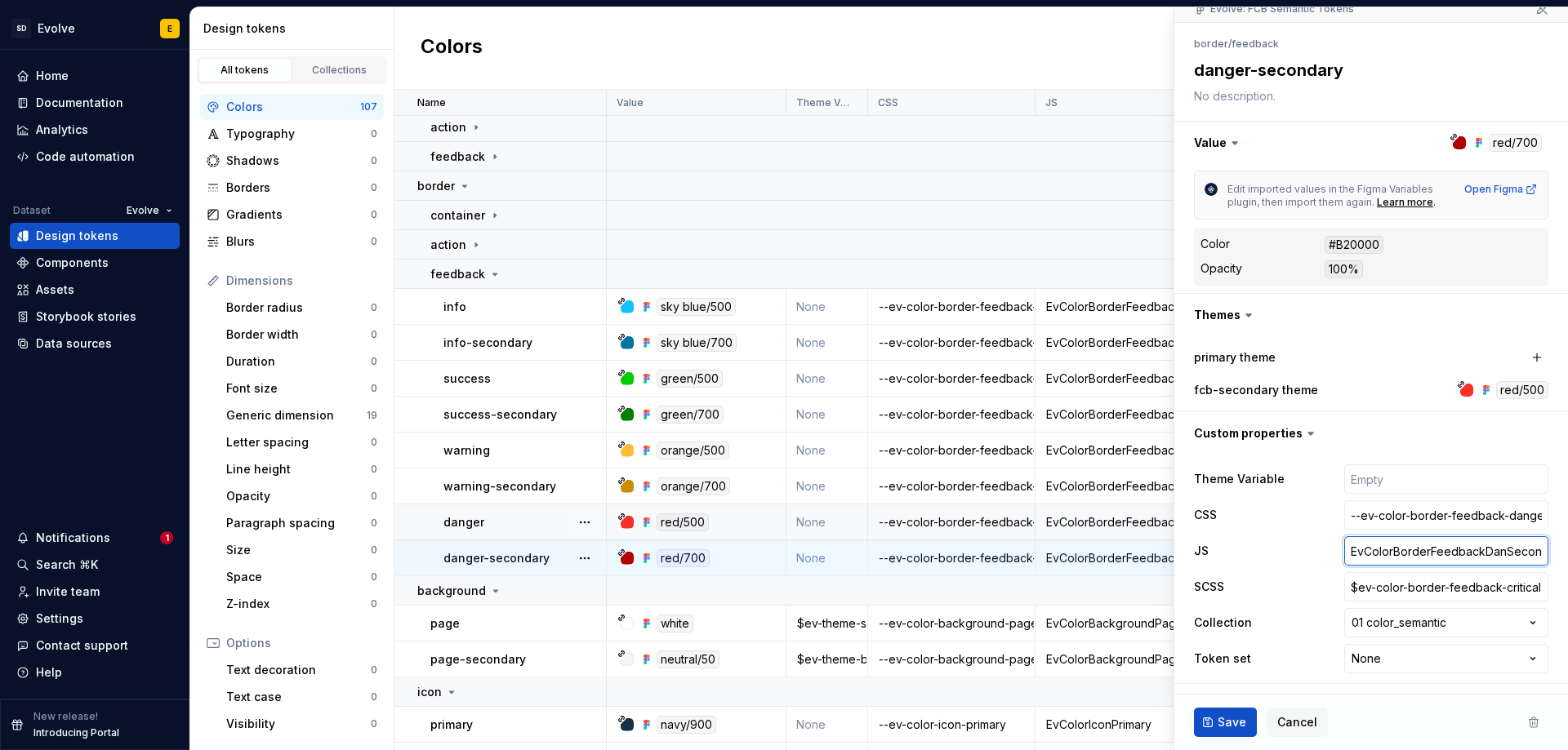
type textarea "*"
type input "EvColorBorderFeedbackDangSecondary"
type textarea "*"
type input "EvColorBorderFeedbackDangeSecondary"
type textarea "*"
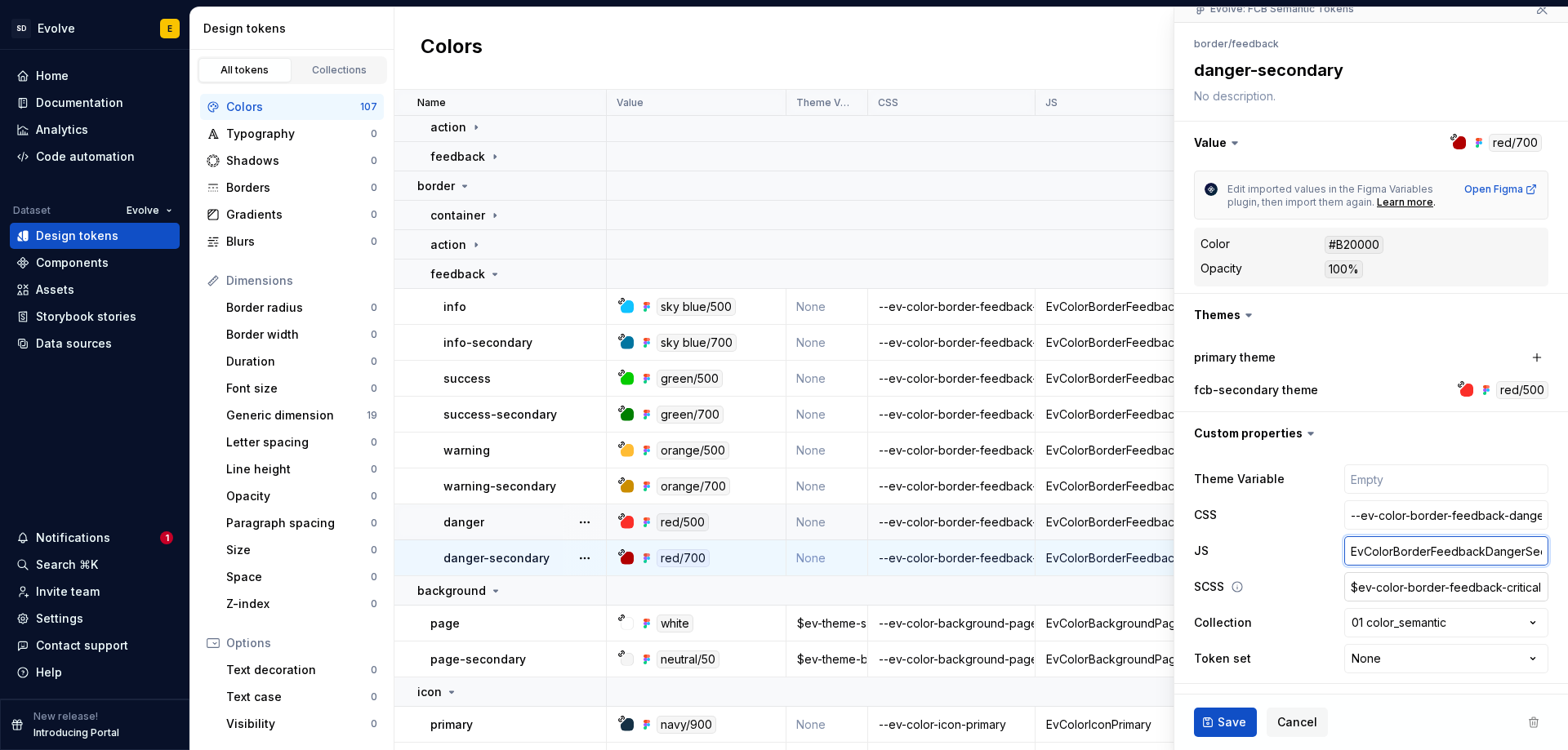
type input "EvColorBorderFeedbackDangerSecondary"
click at [1500, 597] on input "$ev-color-border-feedback-critical-secondary" at bounding box center [1445, 587] width 204 height 29
click at [1492, 590] on input "$ev-color-border-feedback-critical-secondary" at bounding box center [1445, 587] width 204 height 29
type textarea "*"
type input "$ev-color-border-feedback-ritical-secondary"
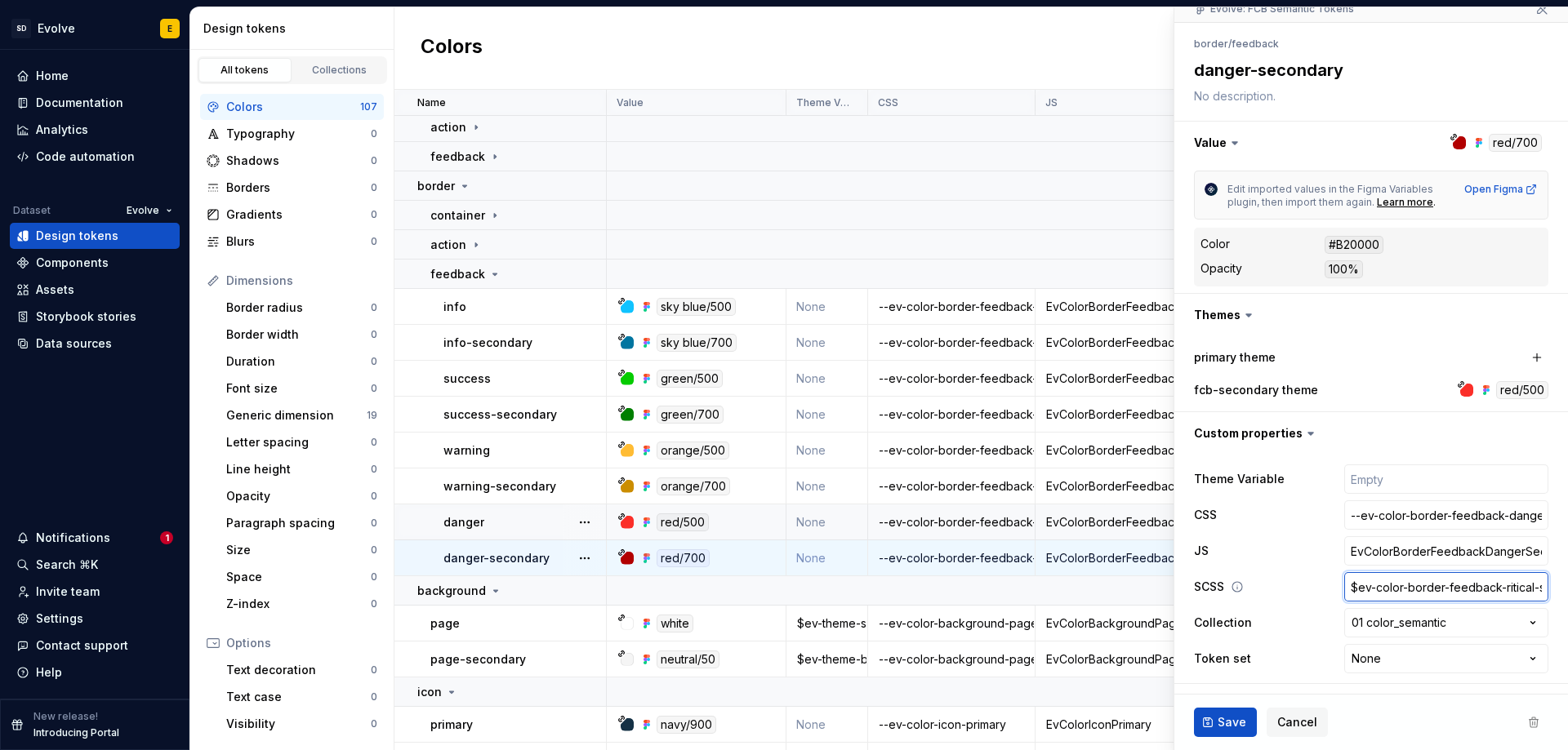
type textarea "*"
type input "$ev-color-border-feedback-itical-secondary"
type textarea "*"
type input "$ev-color-border-feedback-tical-secondary"
type textarea "*"
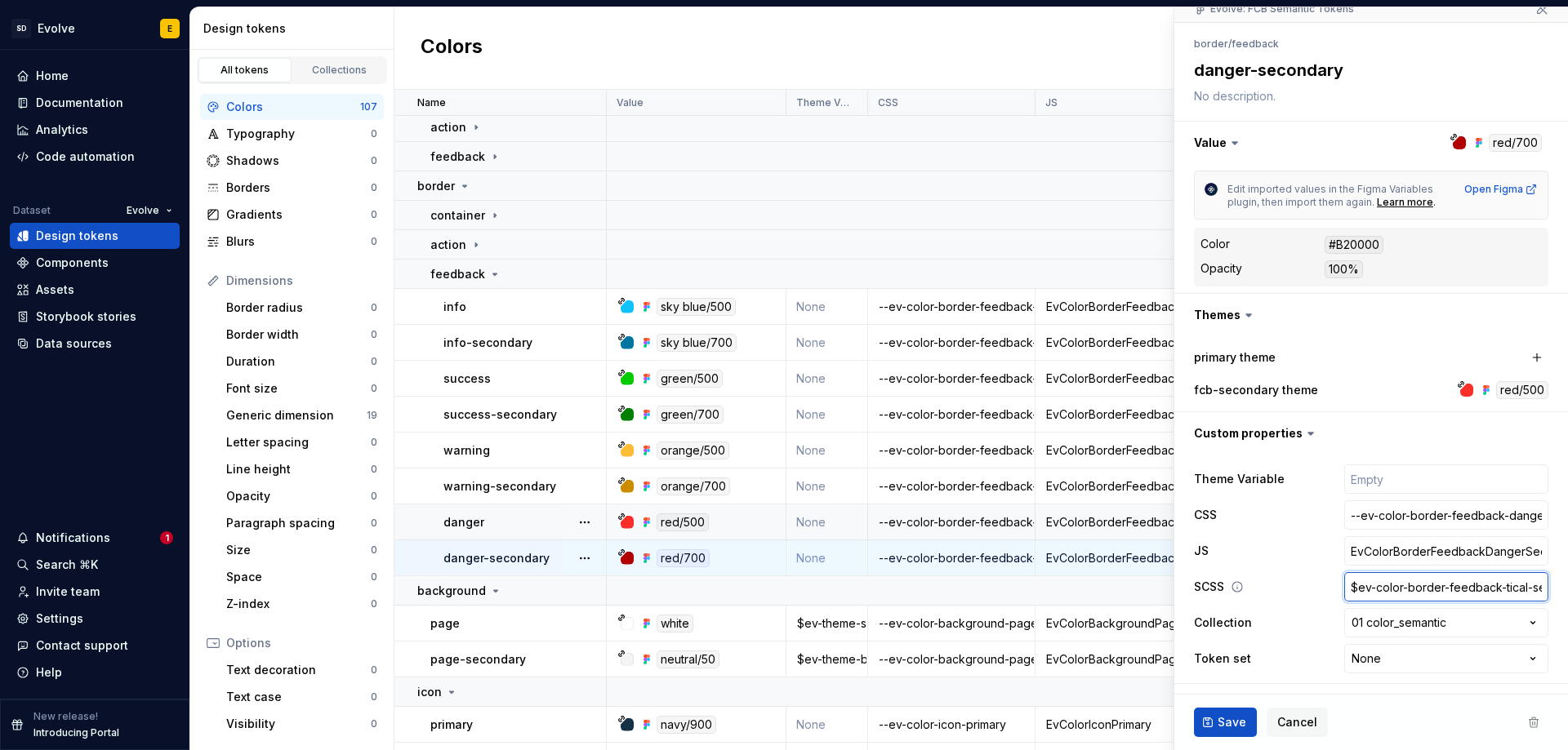
type input "$ev-color-border-feedback-ical-secondary"
type textarea "*"
type input "$ev-color-border-feedback-cal-secondary"
type textarea "*"
type input "$ev-color-border-feedback-al-secondary"
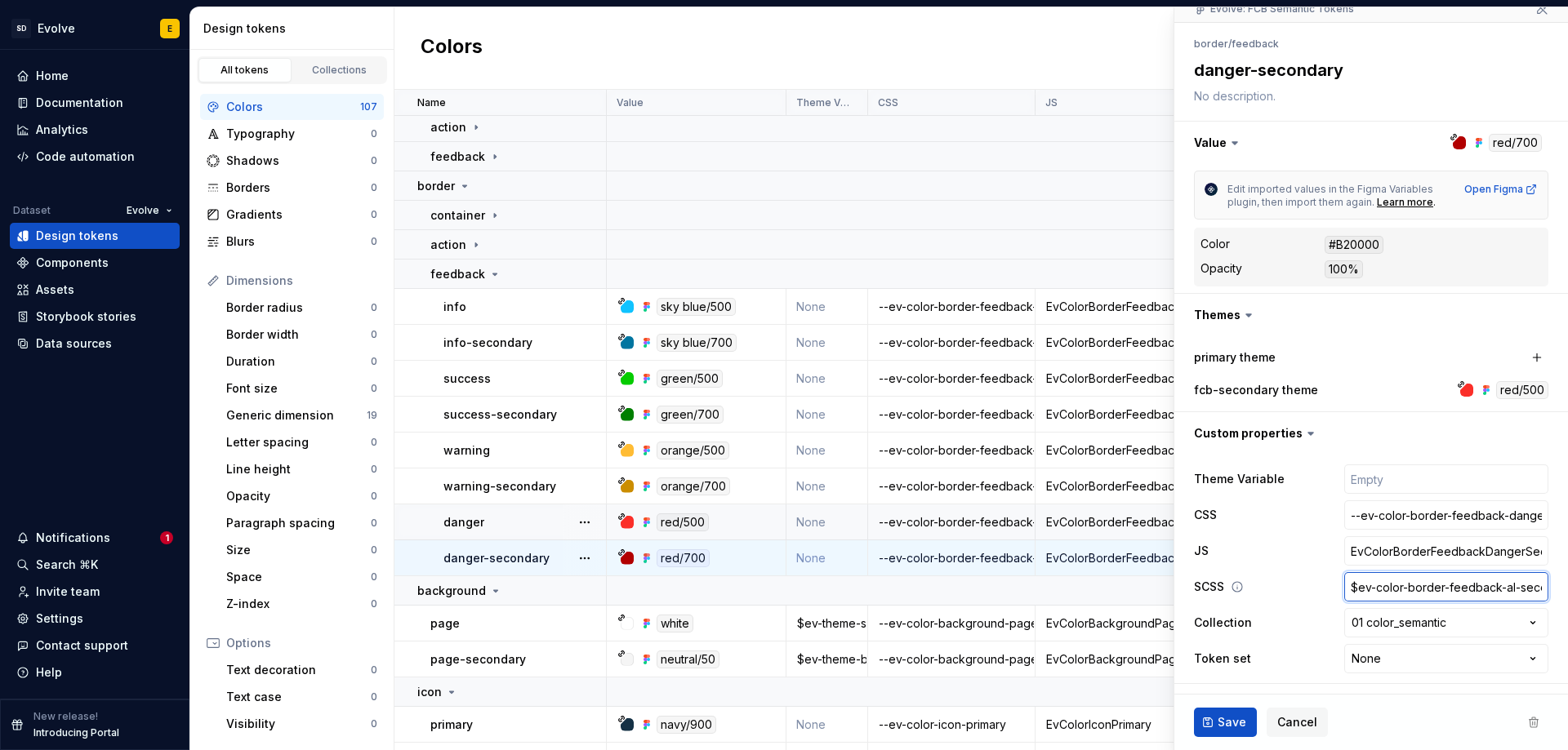
type textarea "*"
type input "$ev-color-border-feedback-l-secondary"
type textarea "*"
type input "$ev-color-border-feedback--secondary"
type textarea "*"
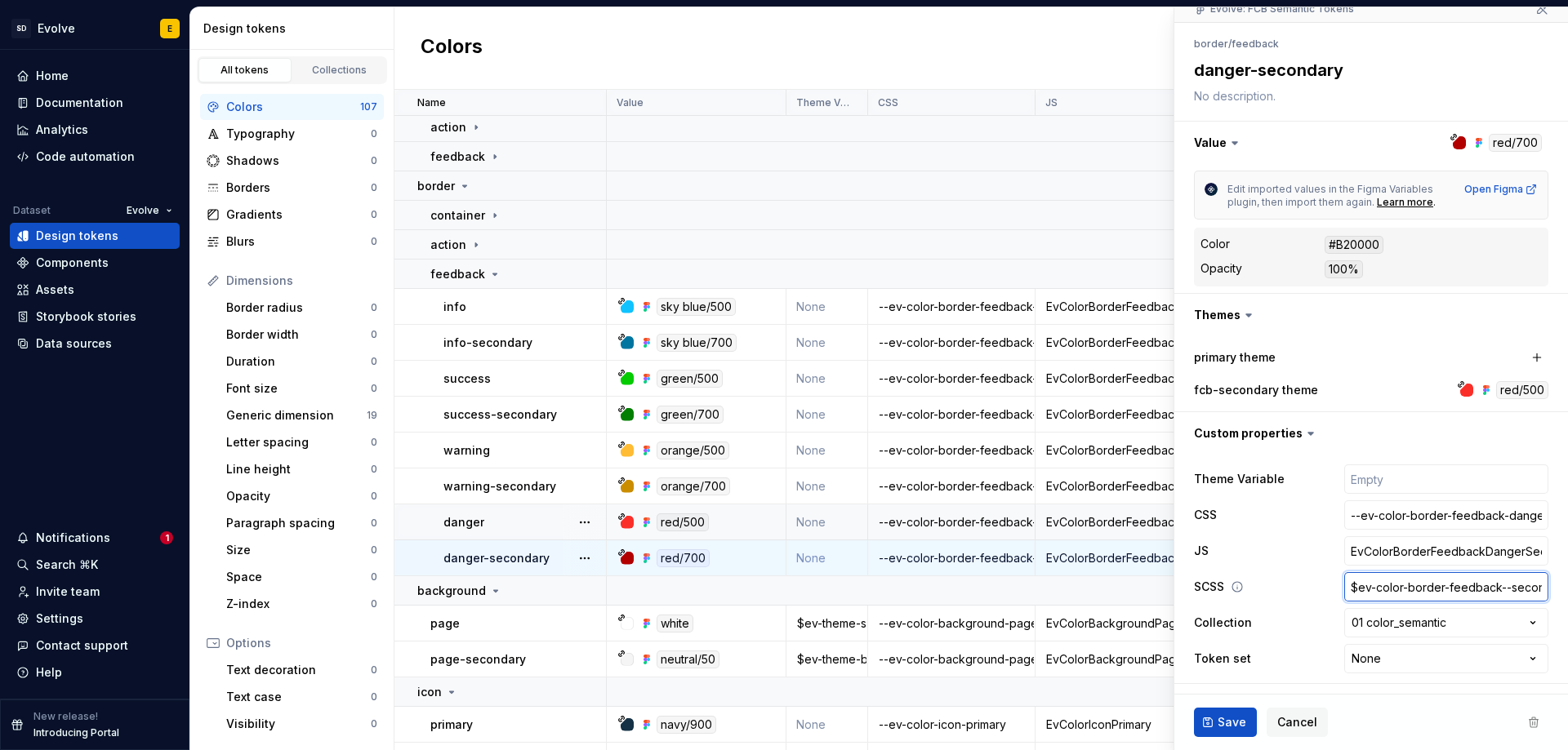
type input "$ev-color-border-feedback-d-secondary"
type textarea "*"
type input "$ev-color-border-feedback-da-secondary"
type textarea "*"
type input "$ev-color-border-feedback-[PERSON_NAME]-secondary"
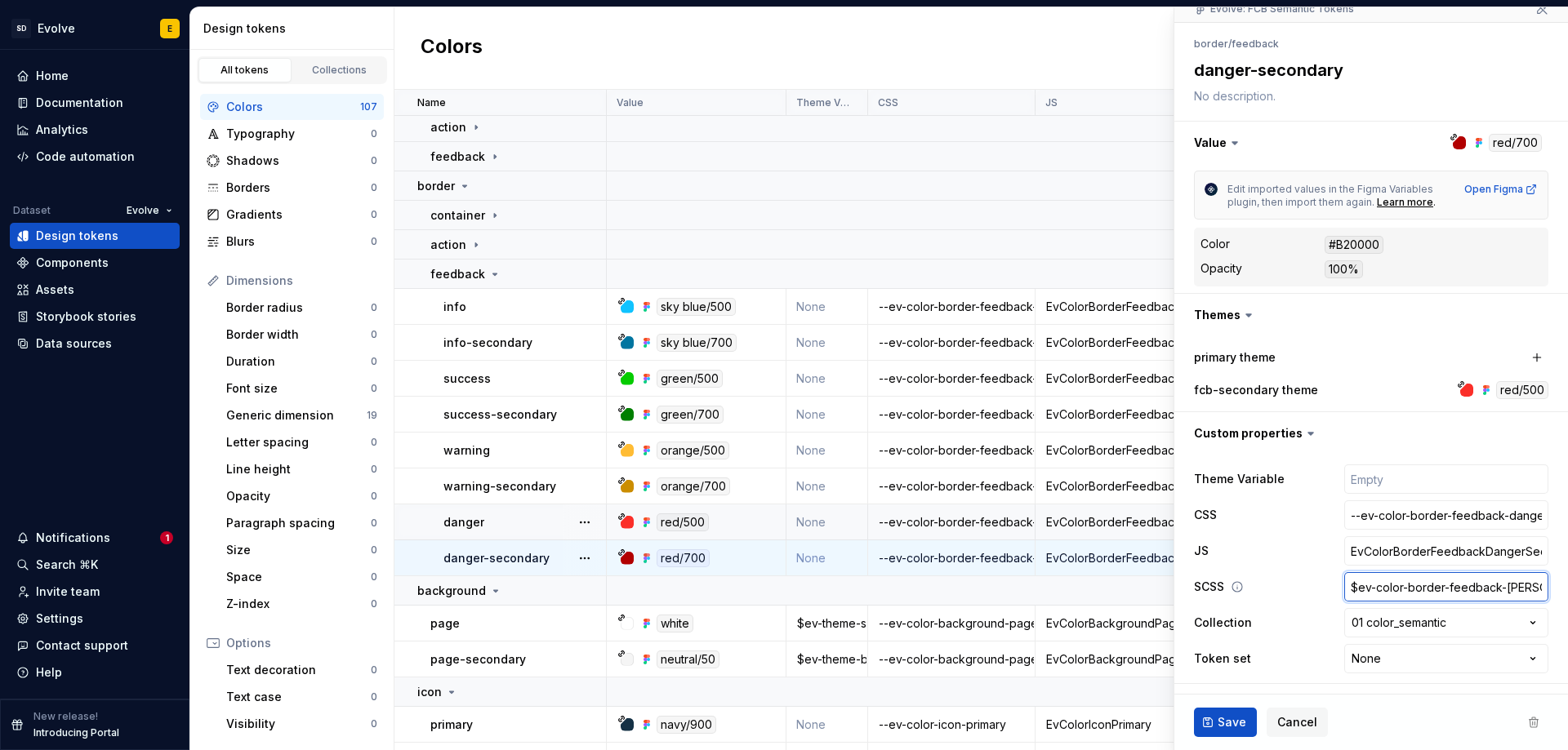
type textarea "*"
type input "$ev-color-border-feedback-dang-secondary"
type textarea "*"
type input "$ev-color-border-feedback-dange-secondary"
type textarea "*"
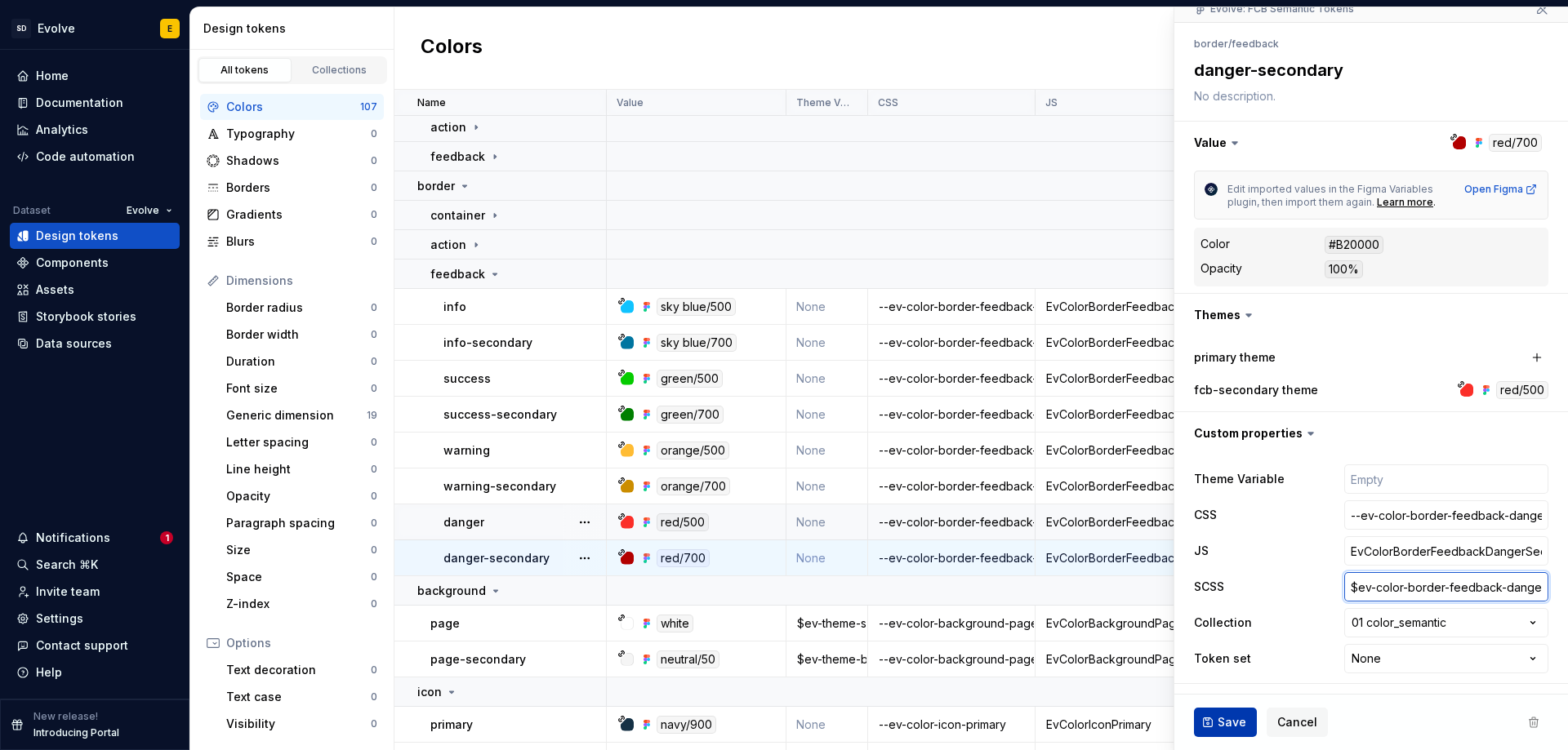
type input "$ev-color-border-feedback-danger-secondary"
click at [1223, 718] on span "Save" at bounding box center [1232, 722] width 29 height 17
type textarea "*"
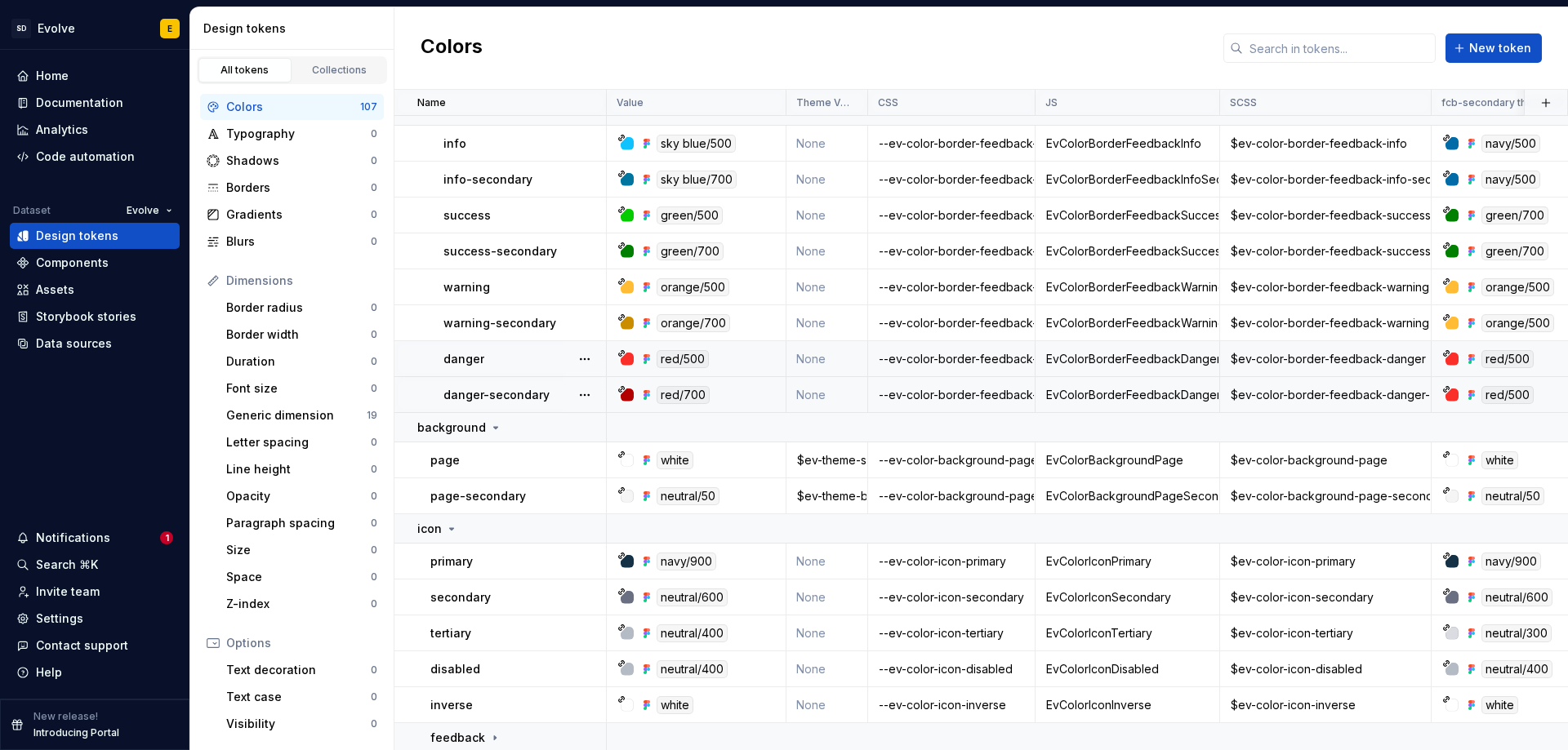
scroll to position [1714, 0]
